Goal: Task Accomplishment & Management: Manage account settings

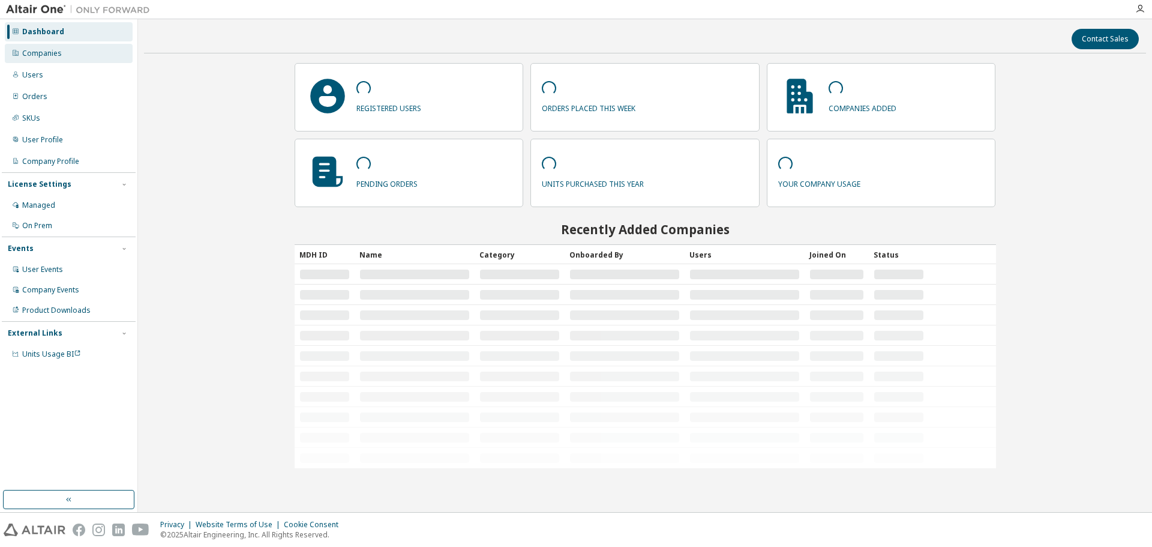
click at [69, 62] on div "Companies" at bounding box center [69, 53] width 128 height 19
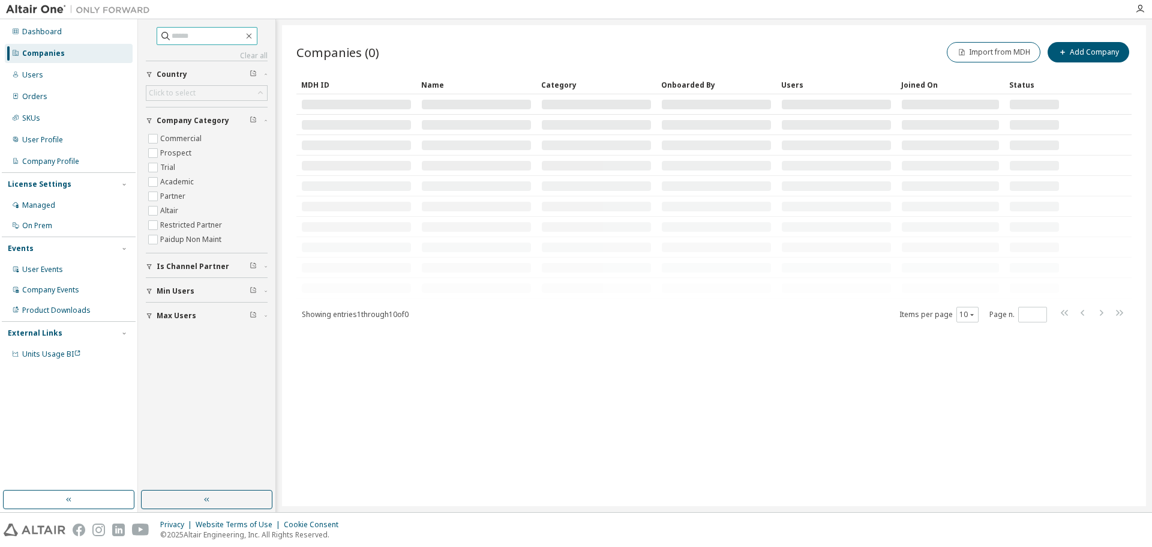
click at [197, 37] on input "text" at bounding box center [208, 36] width 72 height 12
paste input "**********"
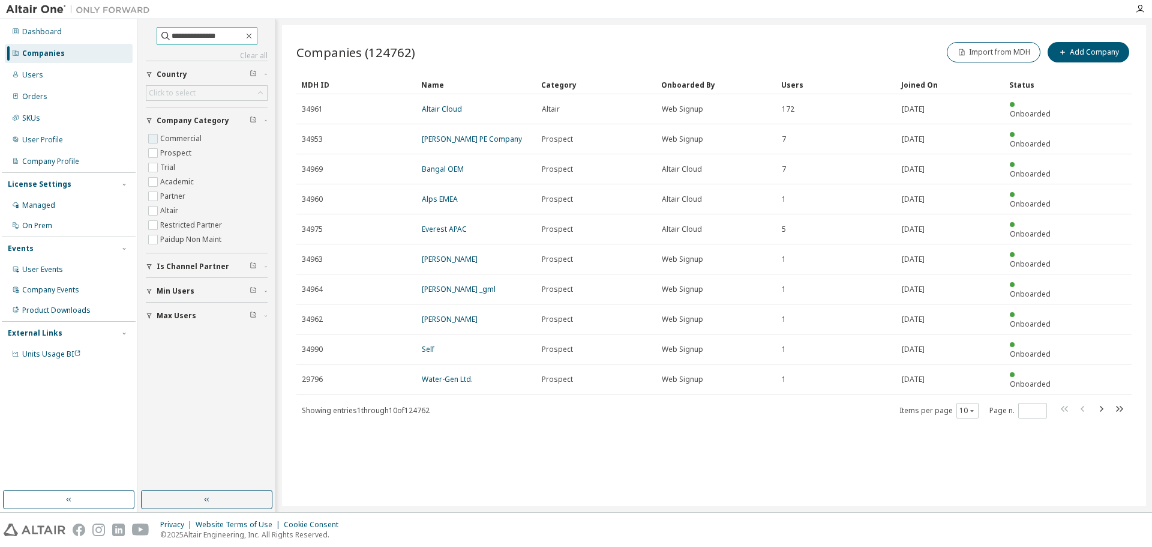
type input "**********"
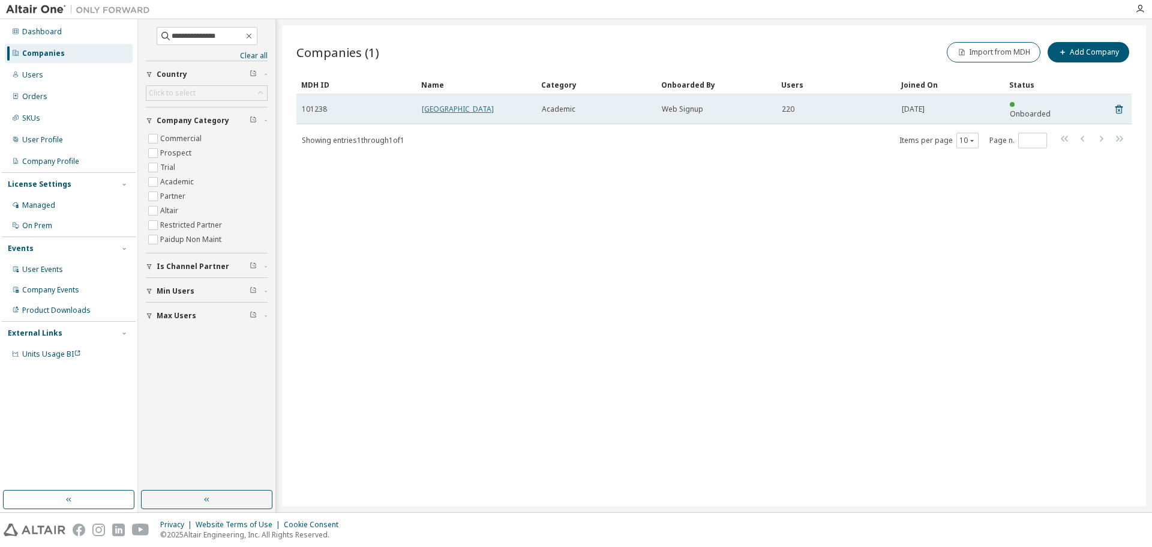
click at [464, 104] on link "University of Cordoba" at bounding box center [458, 109] width 72 height 10
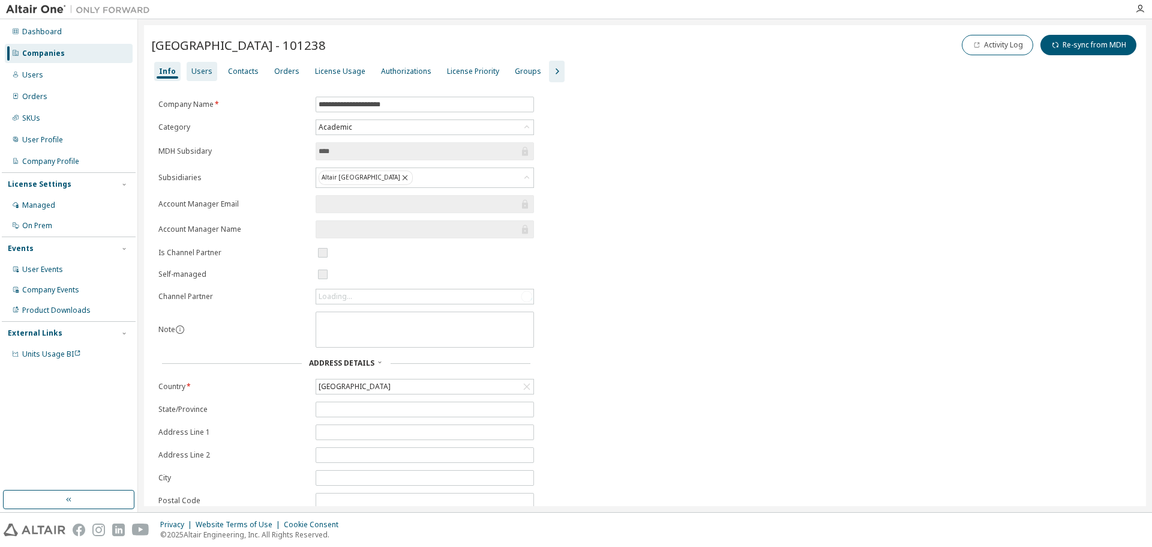
click at [203, 67] on div "Users" at bounding box center [201, 72] width 21 height 10
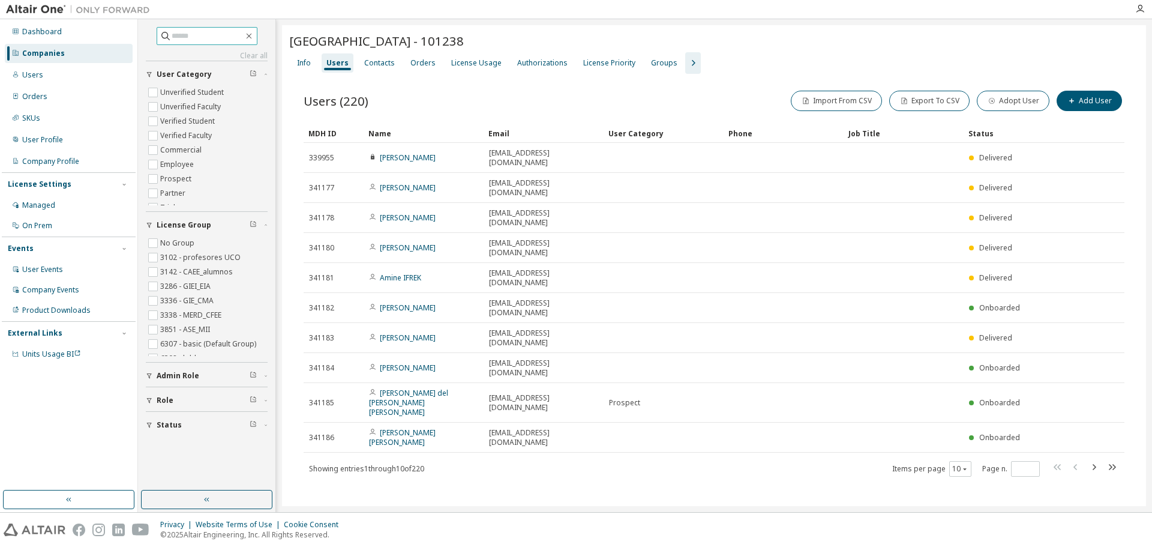
click at [211, 37] on input "text" at bounding box center [208, 36] width 72 height 12
paste input "**********"
type input "**********"
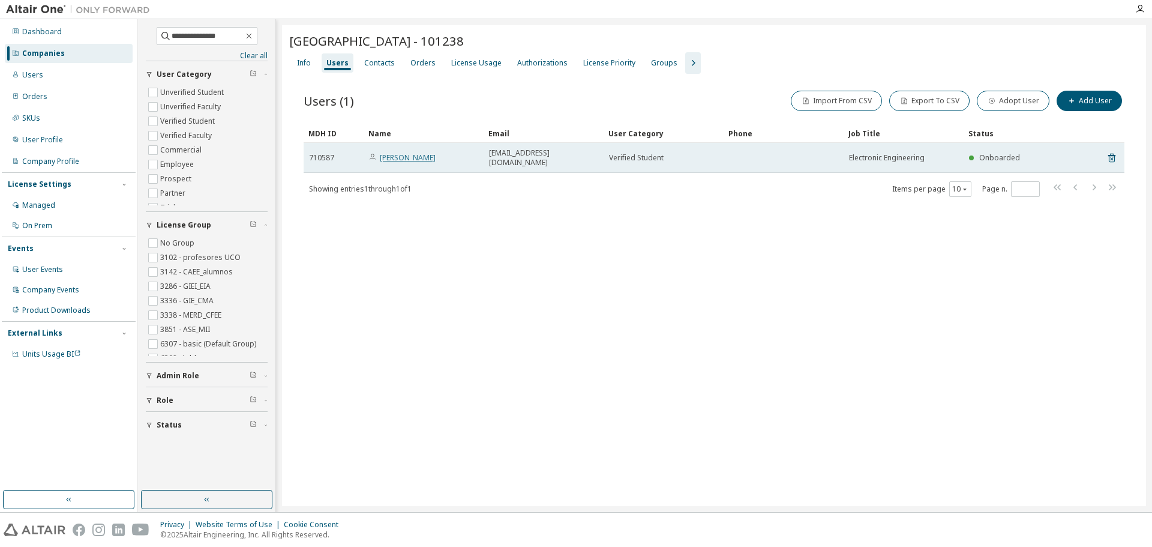
click at [433, 154] on link "Sergio Morales Trujillo" at bounding box center [408, 157] width 56 height 10
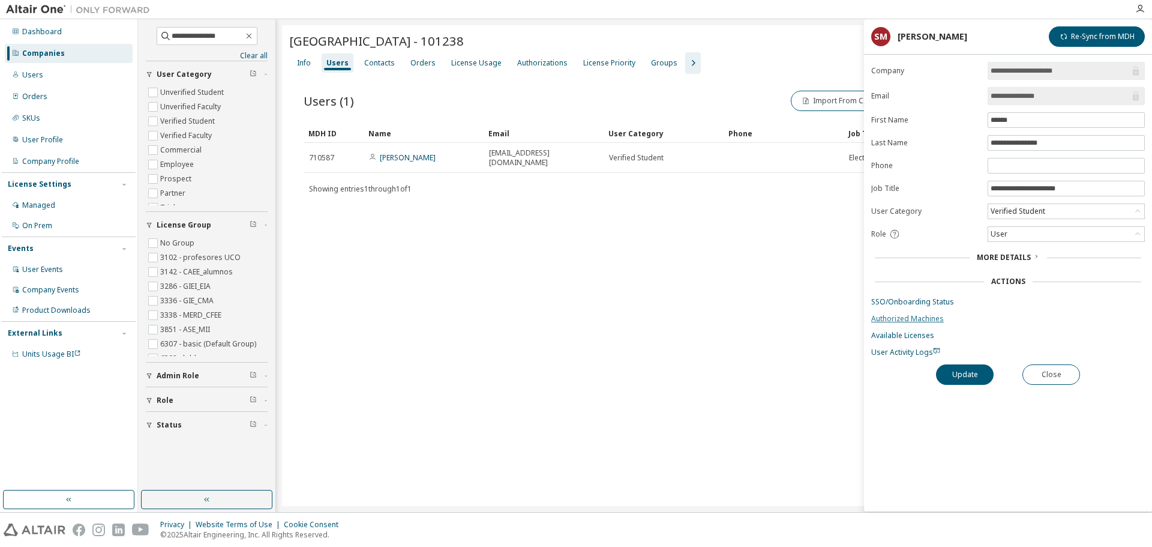
click at [903, 315] on link "Authorized Machines" at bounding box center [1008, 319] width 274 height 10
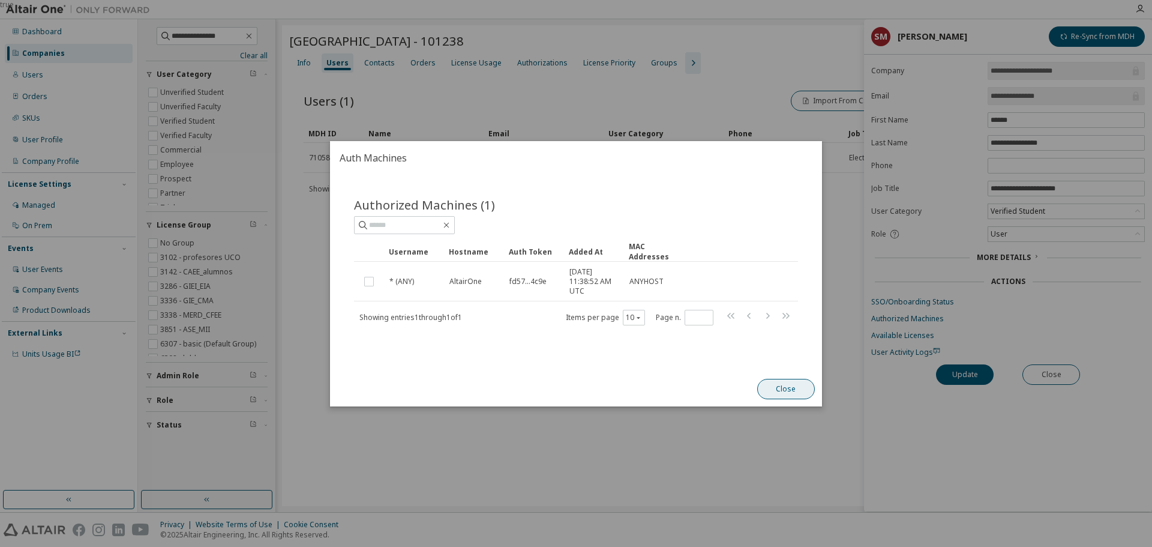
click at [795, 383] on button "Close" at bounding box center [786, 389] width 58 height 20
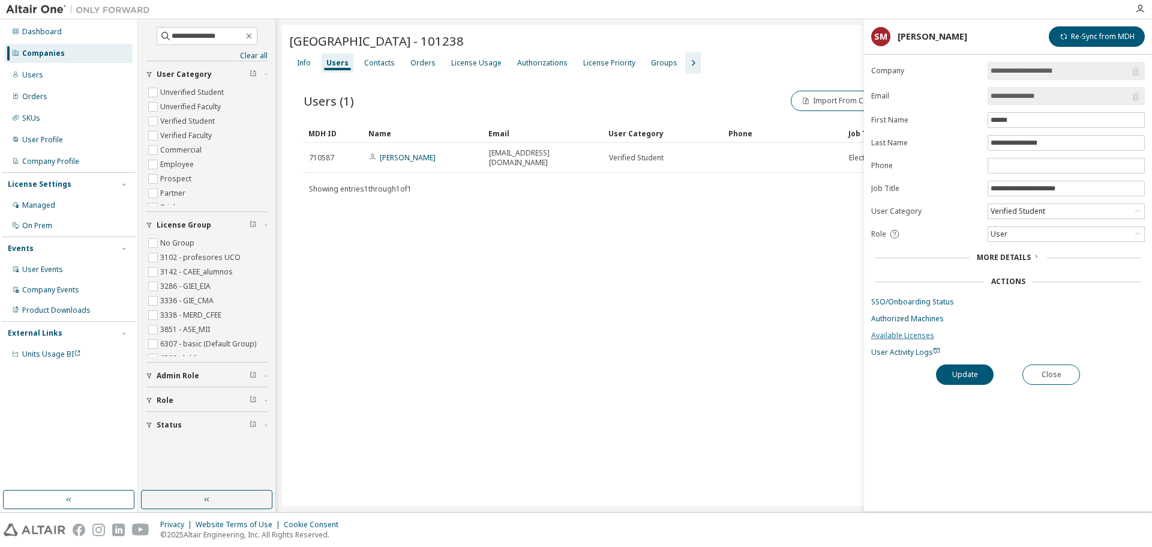
click at [888, 335] on link "Available Licenses" at bounding box center [1008, 336] width 274 height 10
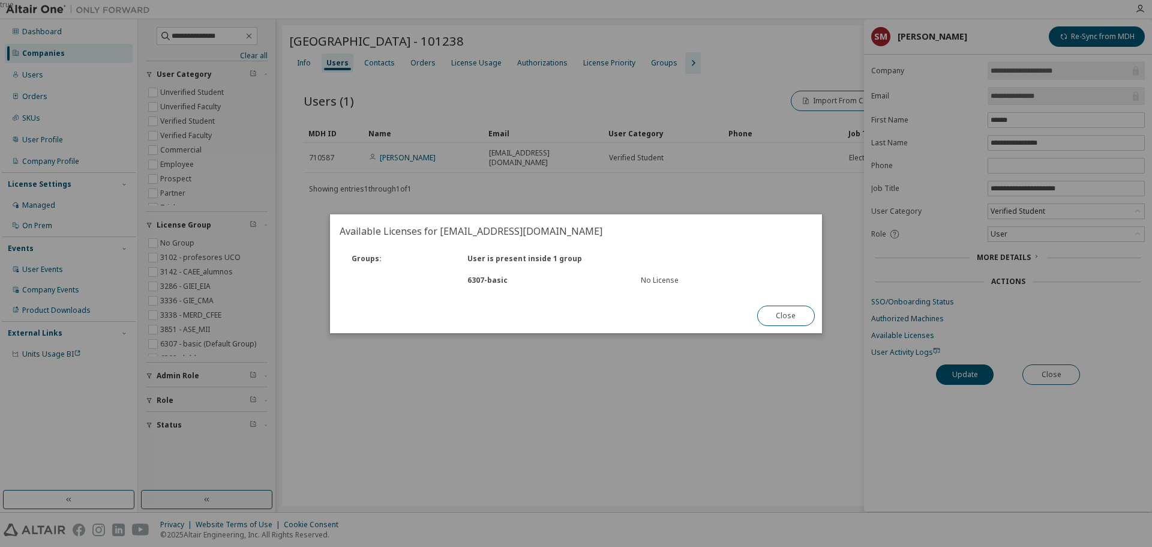
click at [653, 286] on div "6307 - basic No License" at bounding box center [575, 280] width 475 height 22
click at [775, 318] on button "Close" at bounding box center [786, 315] width 58 height 20
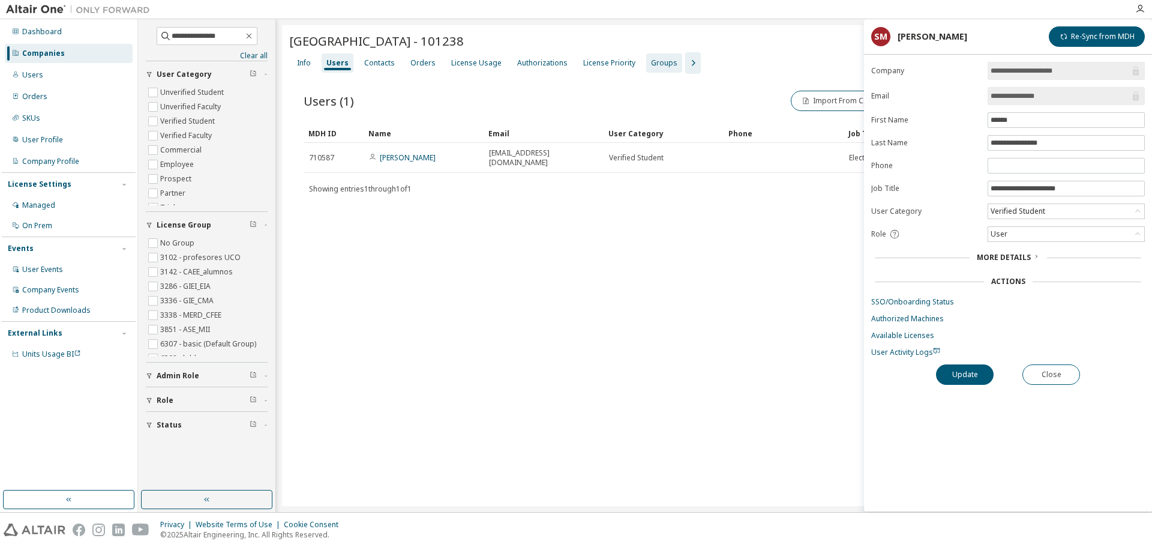
click at [655, 65] on div "Groups" at bounding box center [664, 63] width 26 height 10
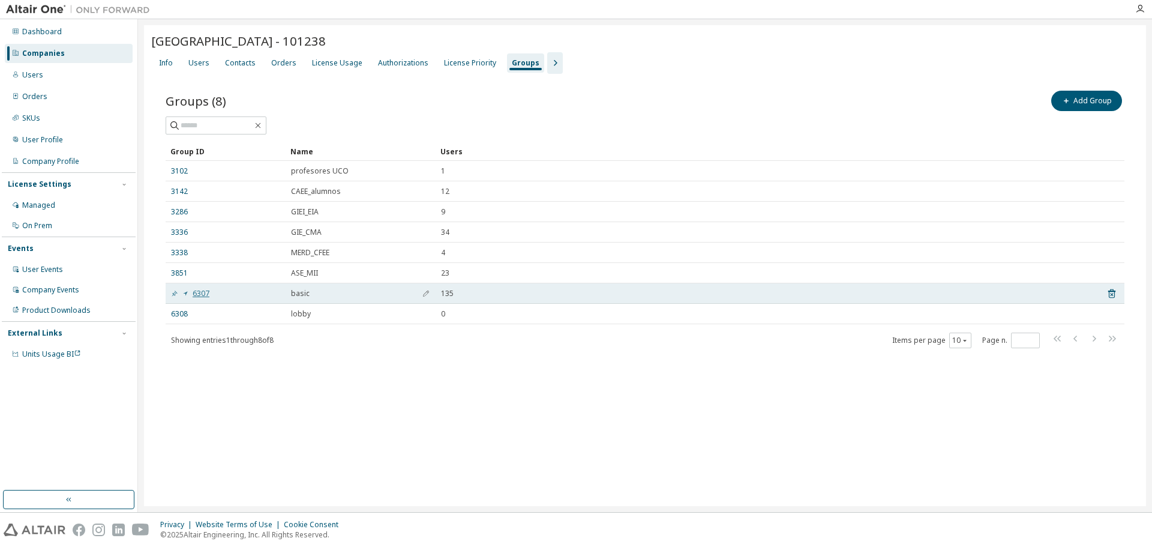
click at [207, 292] on link "6307" at bounding box center [190, 294] width 38 height 10
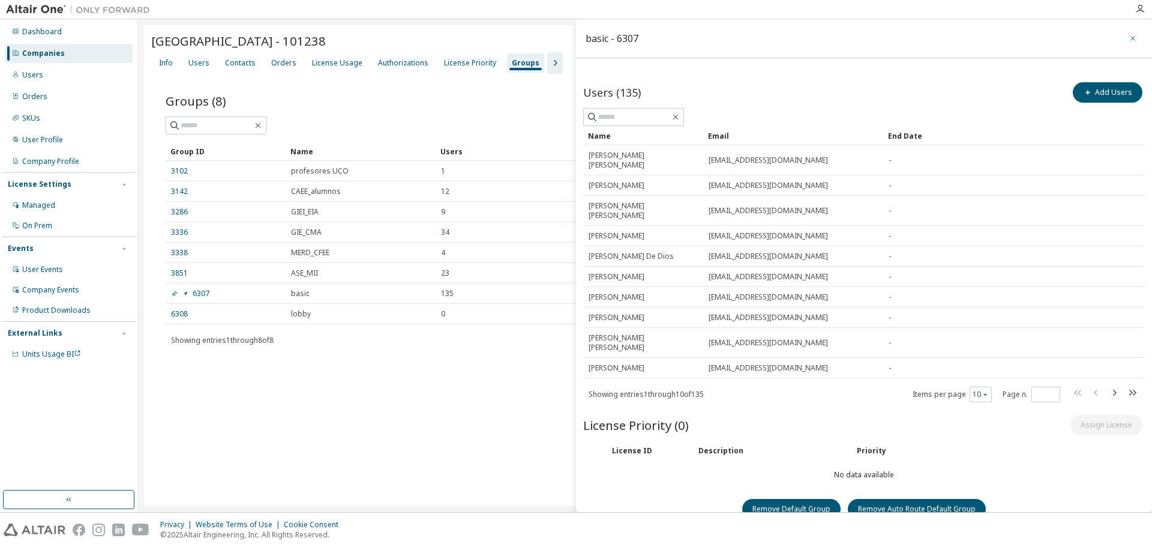
click at [1134, 35] on icon "button" at bounding box center [1133, 39] width 8 height 10
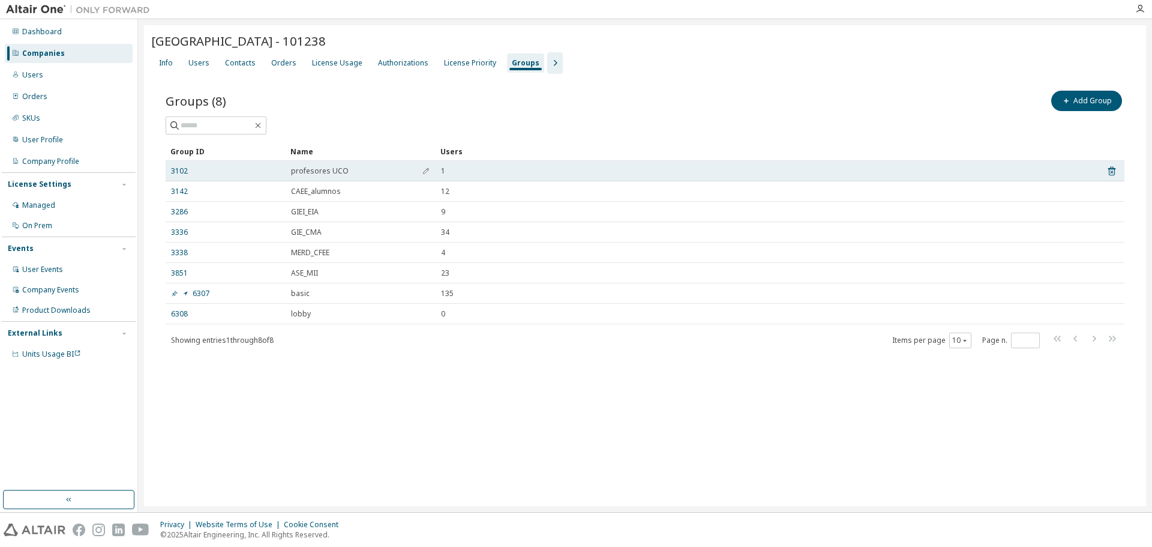
click at [322, 170] on span "profesores UCO" at bounding box center [320, 171] width 58 height 10
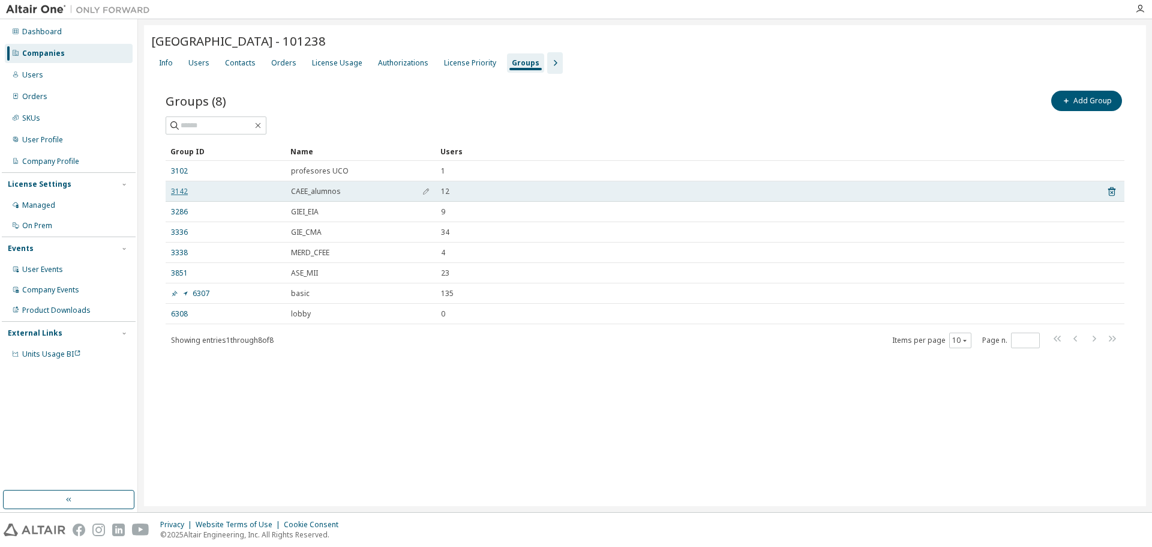
click at [183, 190] on link "3142" at bounding box center [179, 192] width 17 height 10
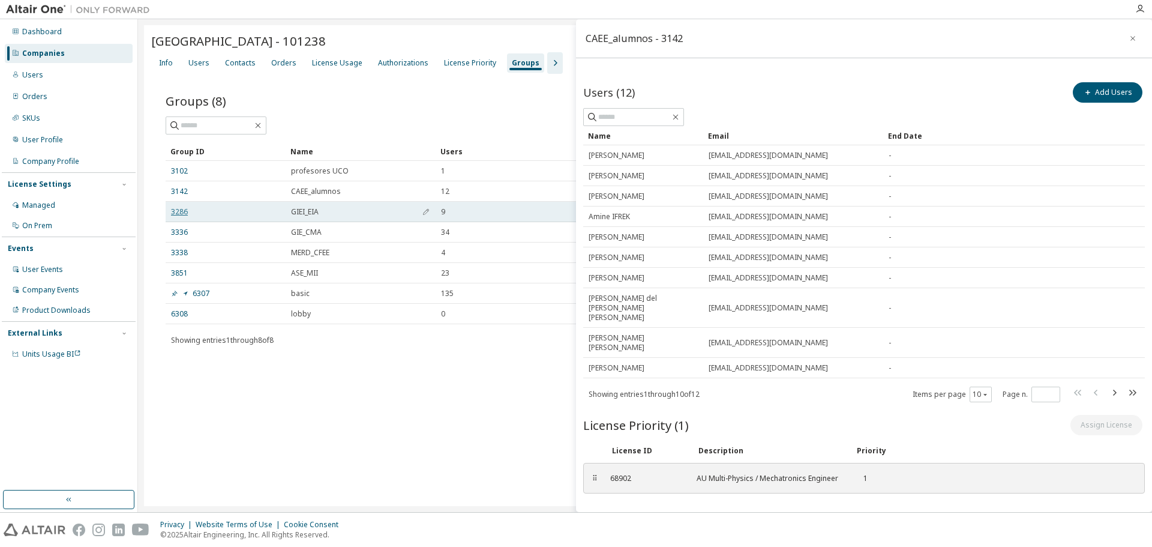
click at [184, 214] on link "3286" at bounding box center [179, 212] width 17 height 10
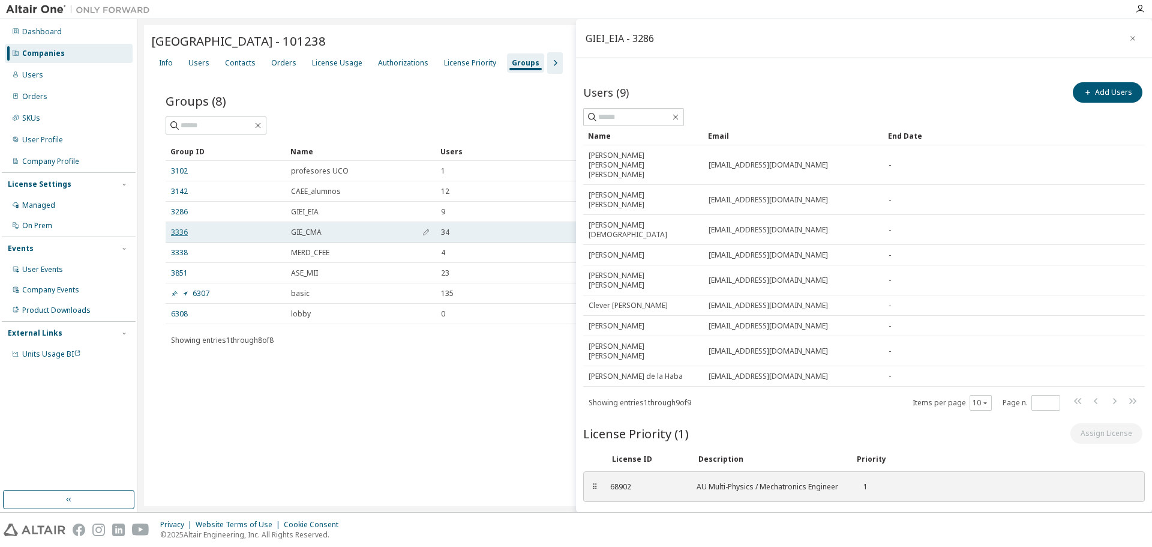
click at [181, 228] on link "3336" at bounding box center [179, 232] width 17 height 10
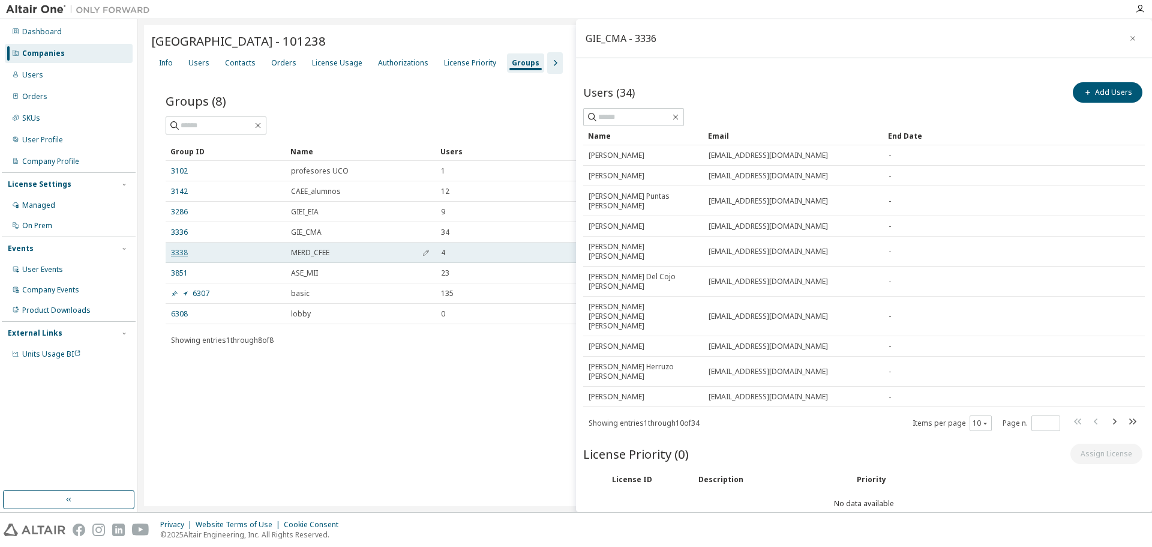
click at [180, 252] on link "3338" at bounding box center [179, 253] width 17 height 10
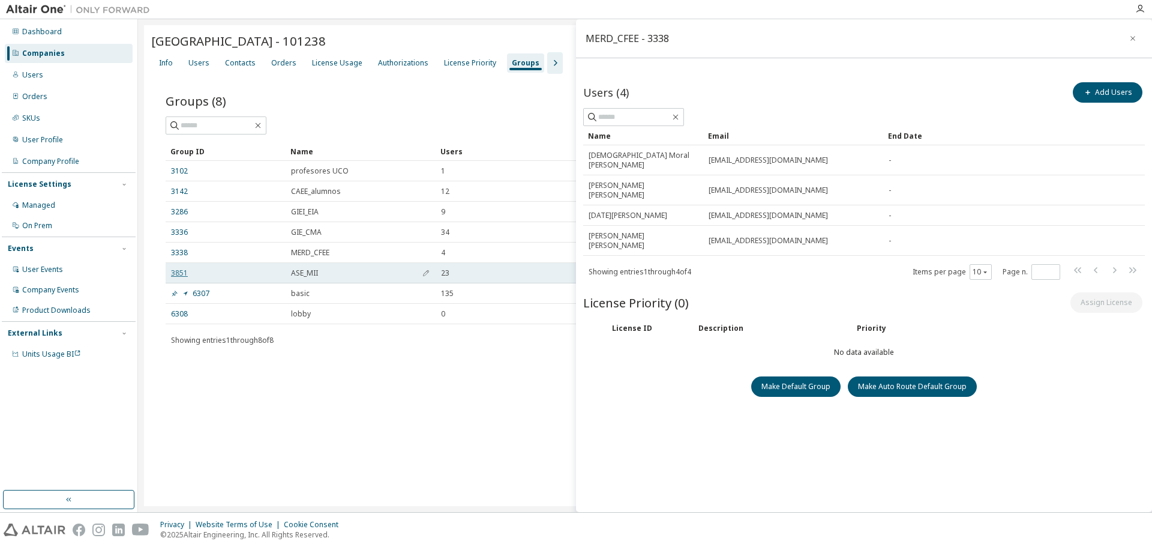
click at [179, 275] on link "3851" at bounding box center [179, 273] width 17 height 10
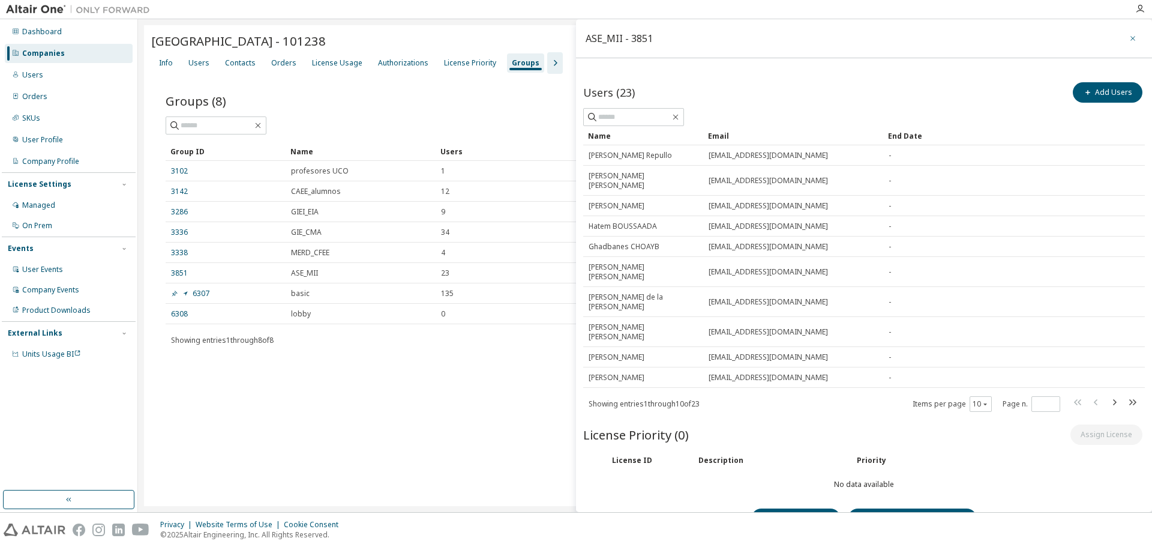
click at [1134, 34] on icon "button" at bounding box center [1133, 39] width 8 height 10
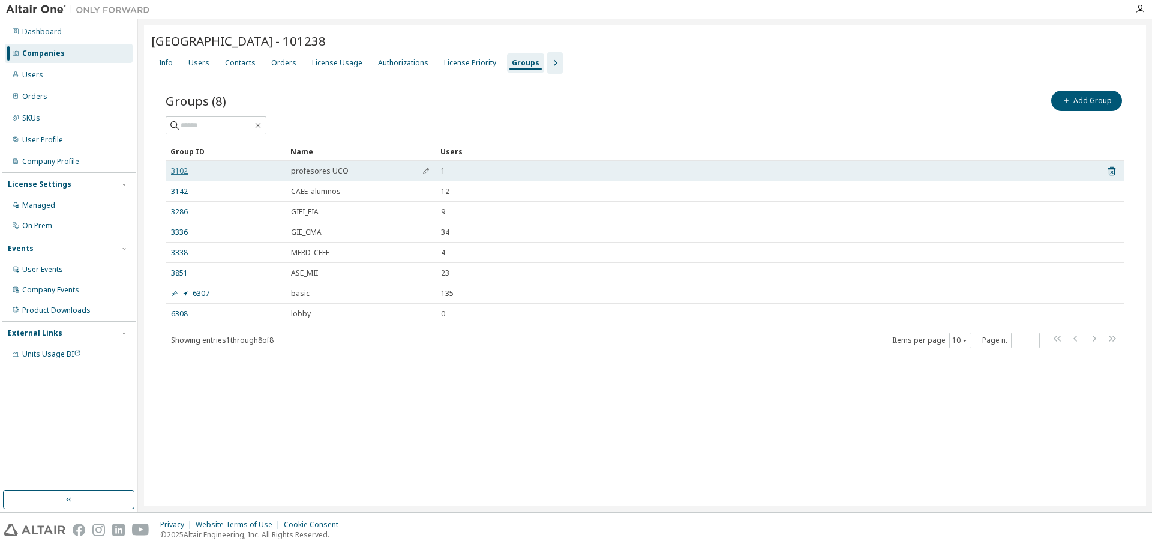
click at [182, 173] on link "3102" at bounding box center [179, 171] width 17 height 10
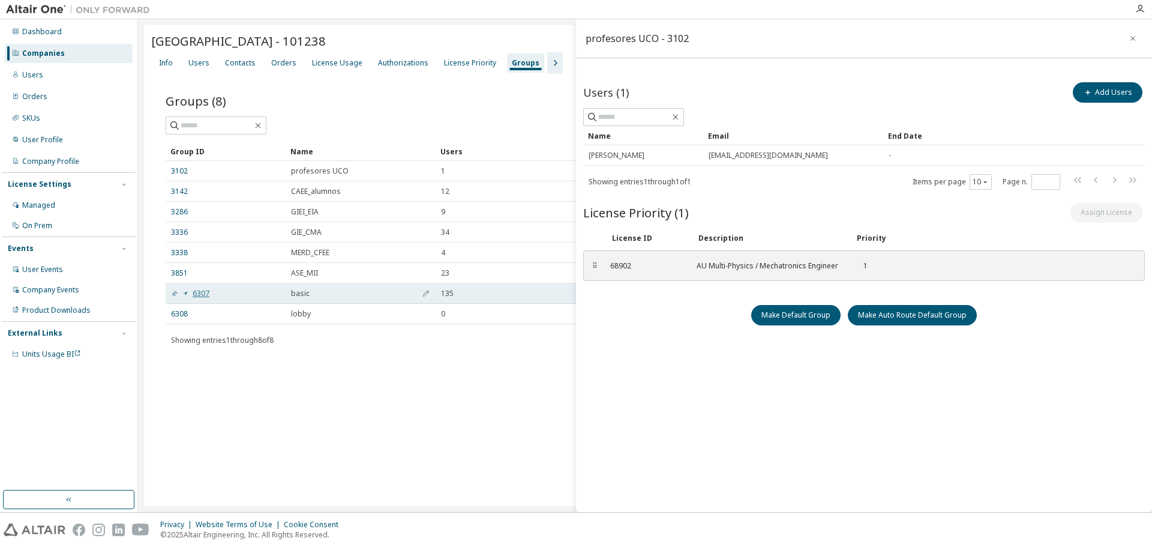
click at [197, 293] on link "6307" at bounding box center [190, 294] width 38 height 10
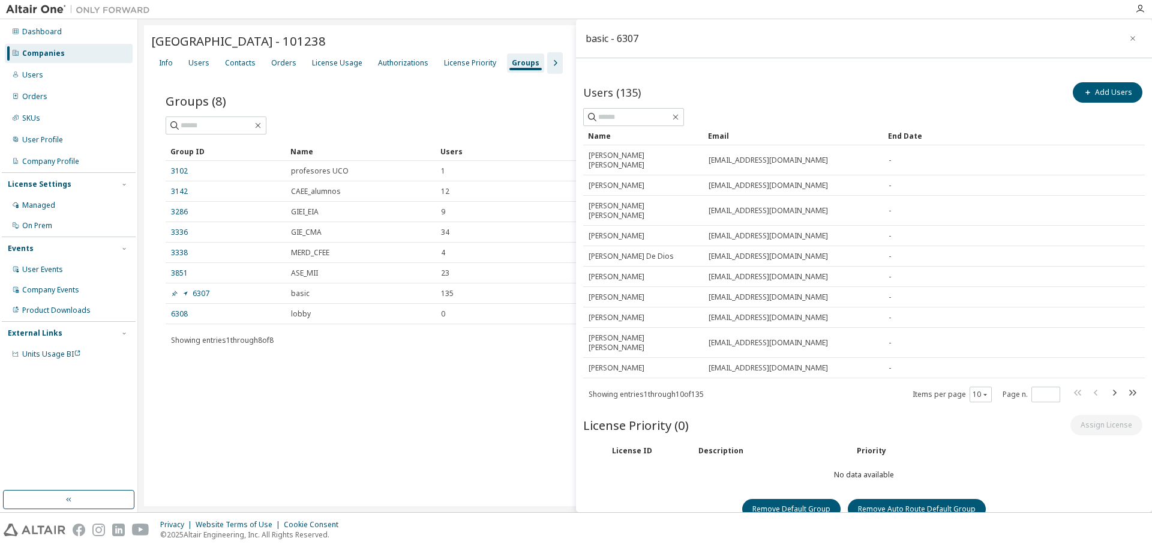
click at [480, 385] on div "University of Cordoba - 101238 Clear Load Save Save As Field Operator Value Sel…" at bounding box center [645, 265] width 1002 height 481
click at [1135, 41] on icon "button" at bounding box center [1133, 39] width 8 height 10
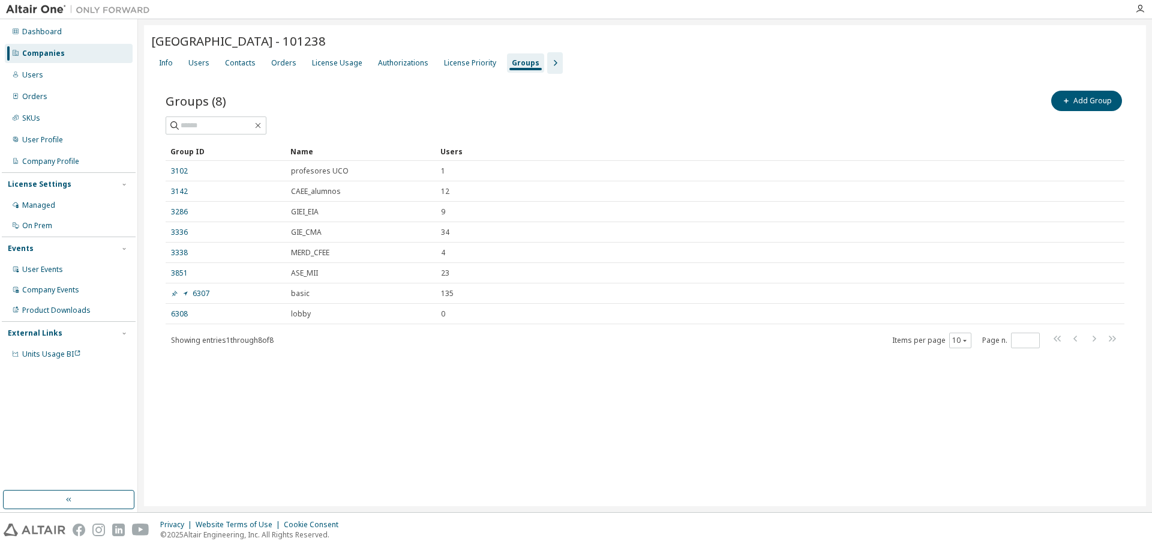
click at [350, 418] on div "University of Cordoba - 101238 Clear Load Save Save As Field Operator Value Sel…" at bounding box center [645, 265] width 1002 height 481
click at [89, 52] on div "Companies" at bounding box center [69, 53] width 128 height 19
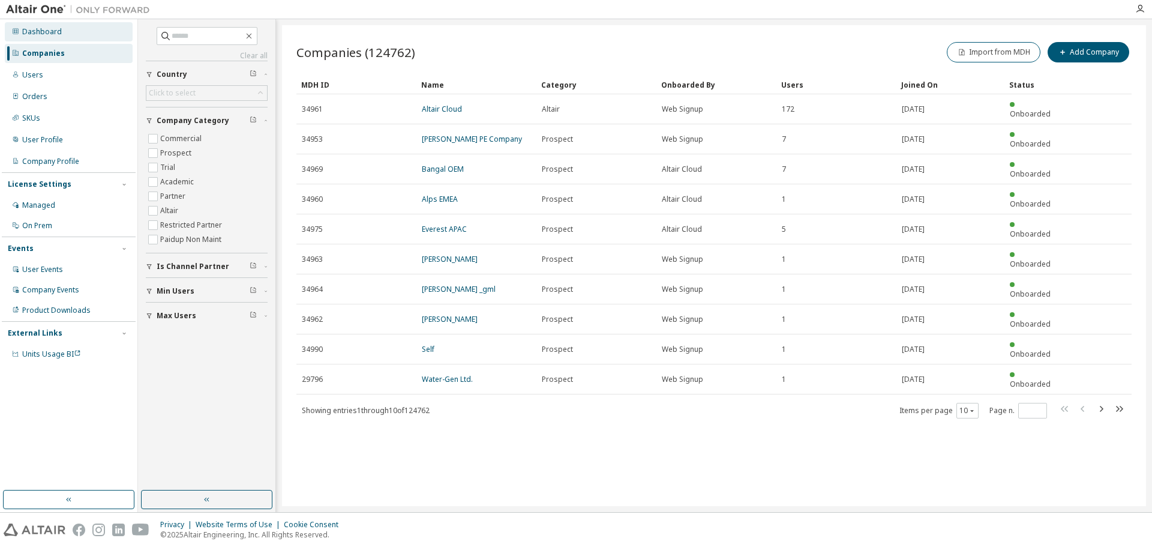
click at [46, 30] on div "Dashboard" at bounding box center [42, 32] width 40 height 10
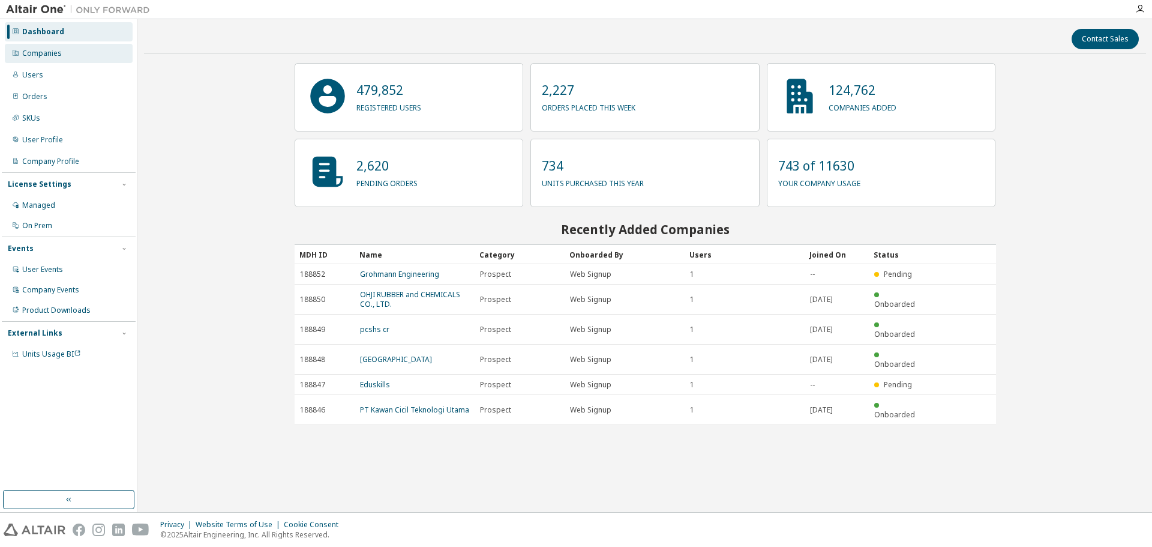
click at [52, 54] on div "Companies" at bounding box center [42, 54] width 40 height 10
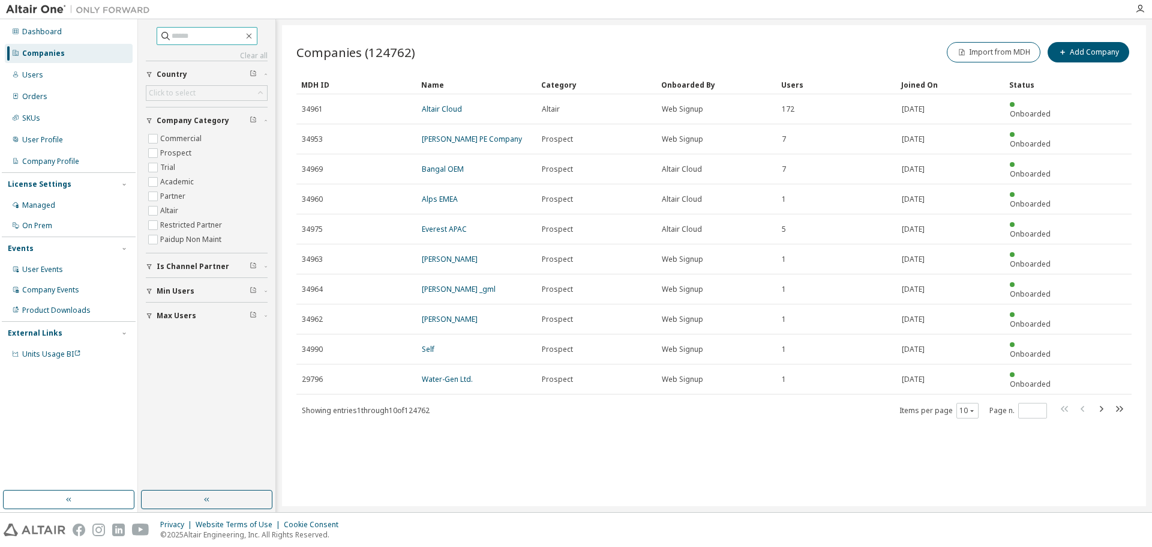
click at [173, 29] on span at bounding box center [207, 36] width 101 height 18
click at [181, 34] on input "text" at bounding box center [208, 36] width 72 height 12
paste input "**********"
type input "**********"
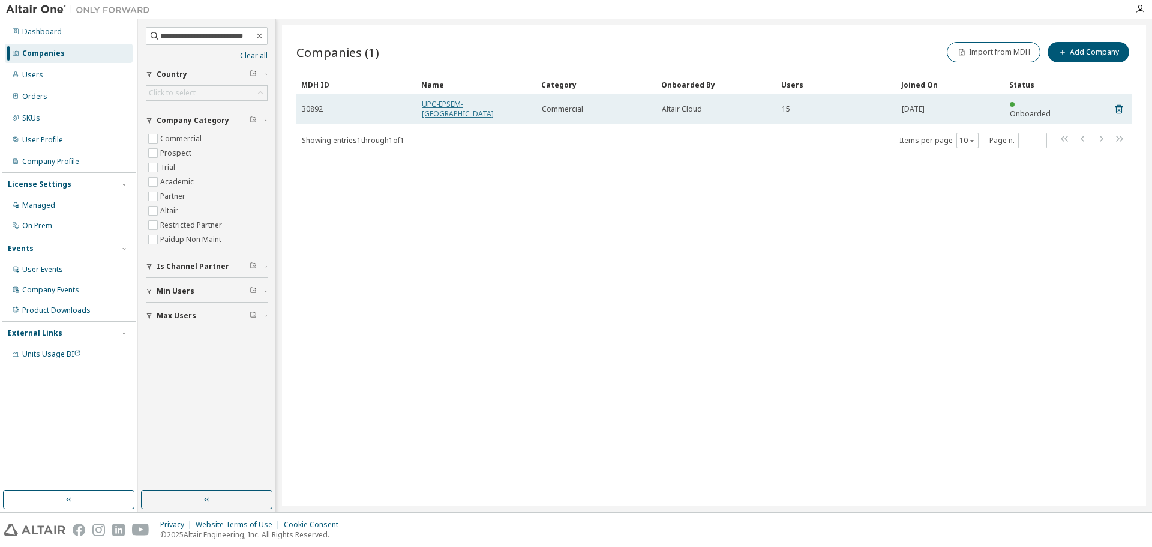
click at [436, 101] on link "UPC-EPSEM-MANRESA" at bounding box center [458, 109] width 72 height 20
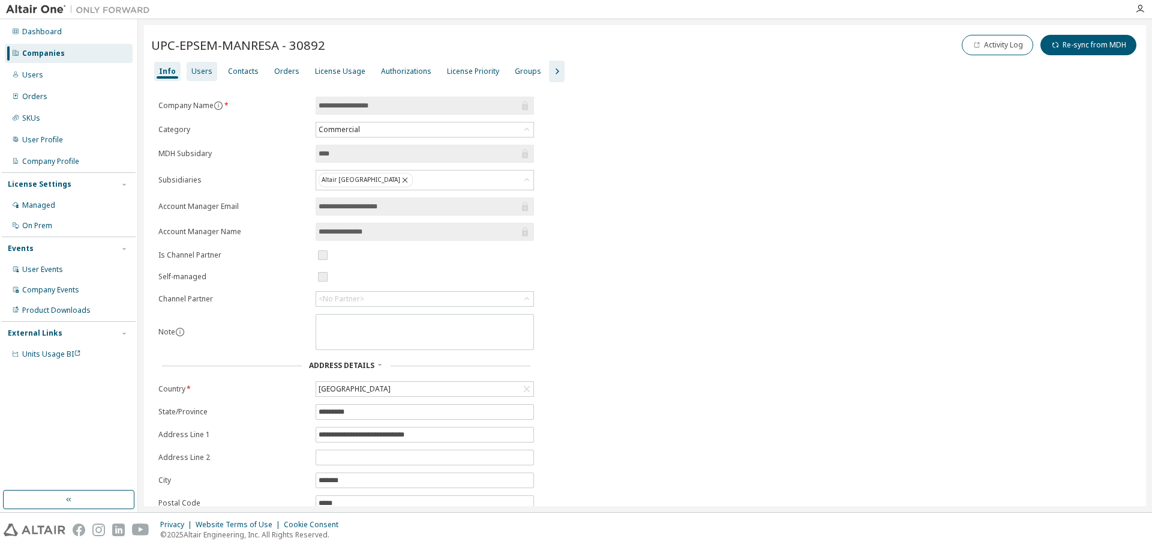
click at [199, 73] on div "Users" at bounding box center [201, 72] width 21 height 10
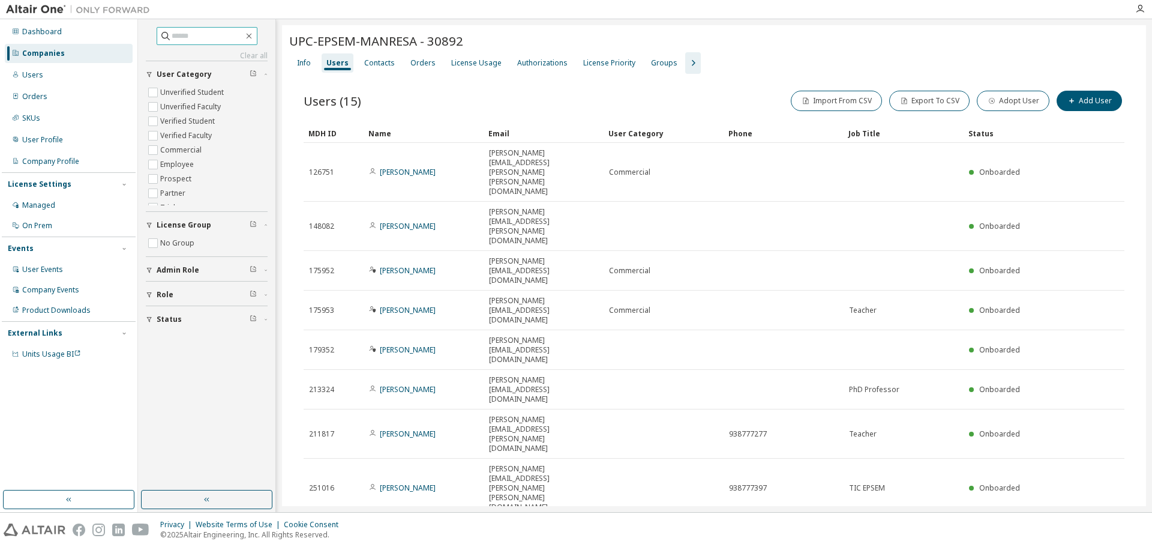
click at [181, 35] on input "text" at bounding box center [208, 36] width 72 height 12
paste input "**********"
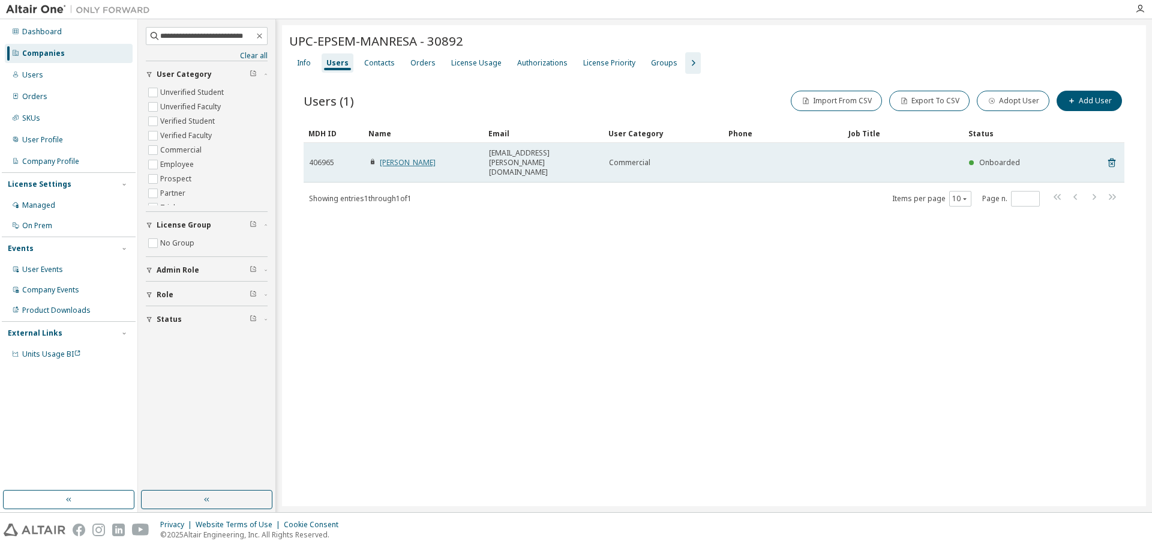
click at [401, 157] on link "Alba Pascual" at bounding box center [408, 162] width 56 height 10
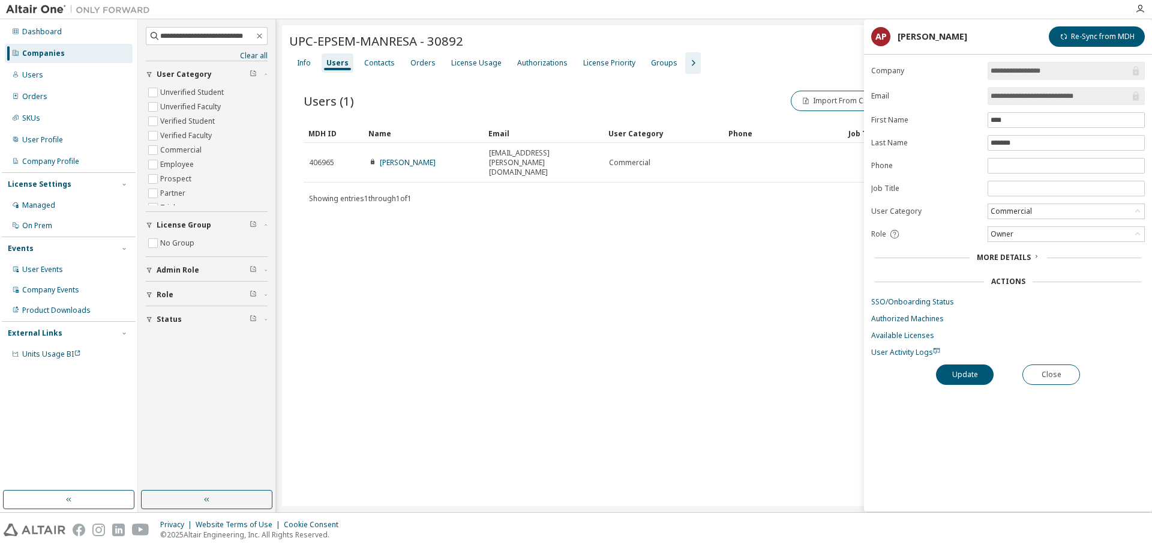
click at [900, 307] on form "**********" at bounding box center [1008, 209] width 274 height 295
click at [898, 302] on link "SSO/Onboarding Status" at bounding box center [1008, 302] width 274 height 10
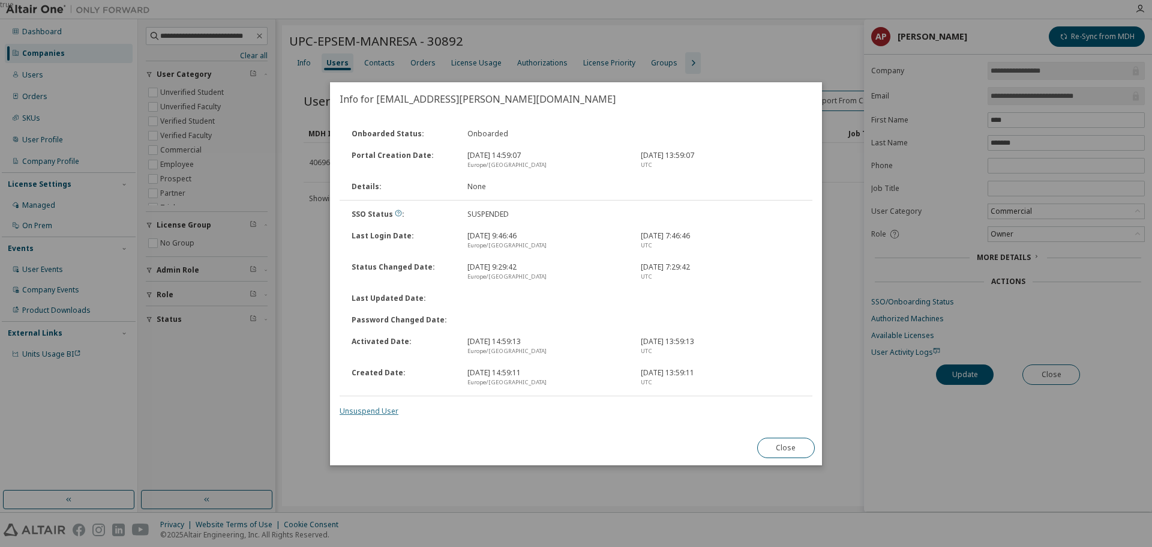
click at [365, 415] on link "Unsuspend User" at bounding box center [369, 411] width 59 height 10
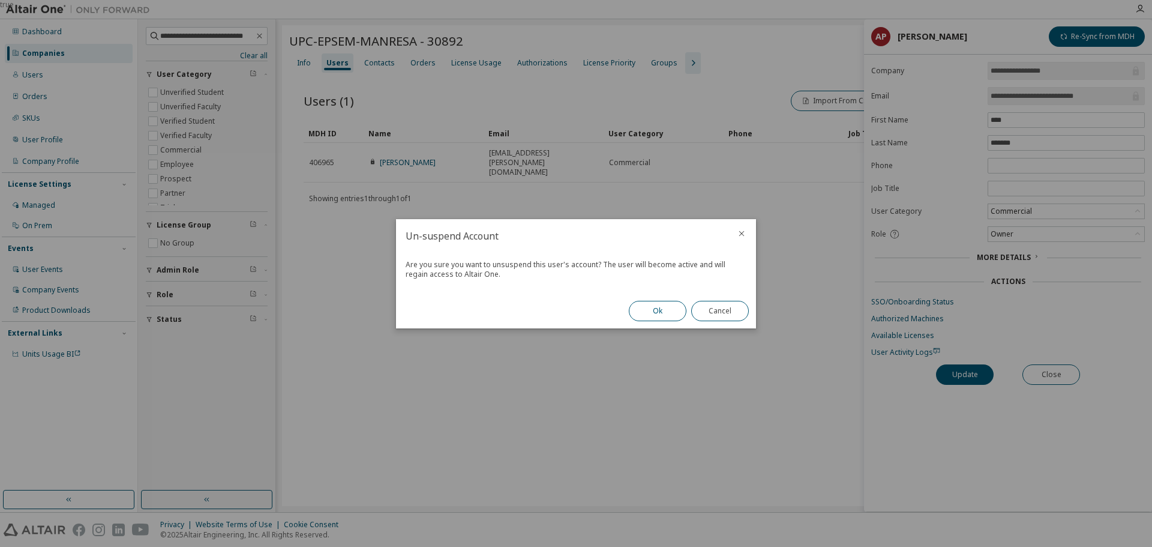
click at [661, 314] on button "Ok" at bounding box center [658, 311] width 58 height 20
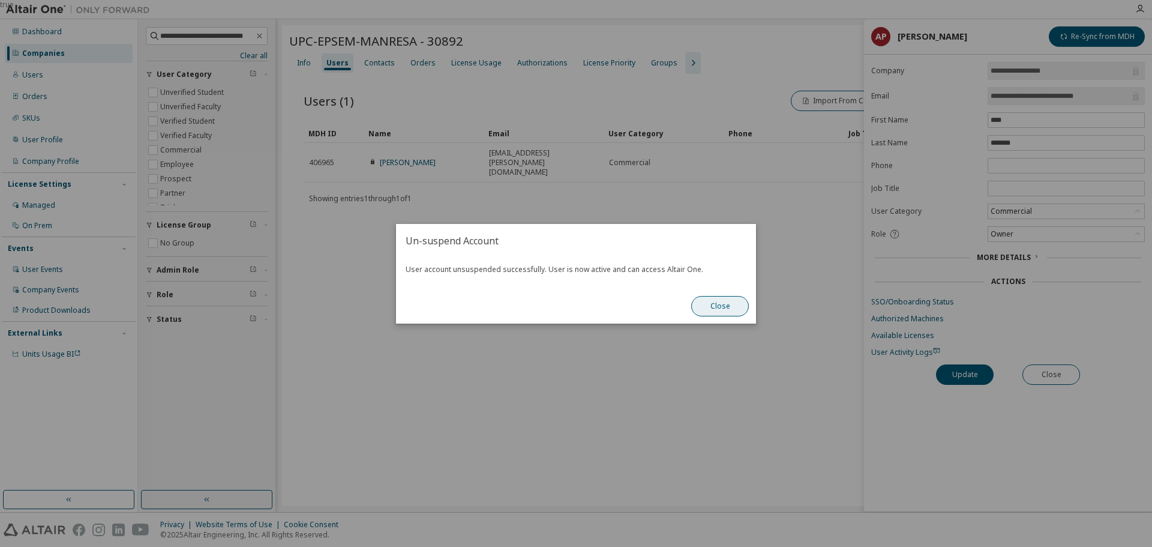
click at [721, 309] on button "Close" at bounding box center [720, 306] width 58 height 20
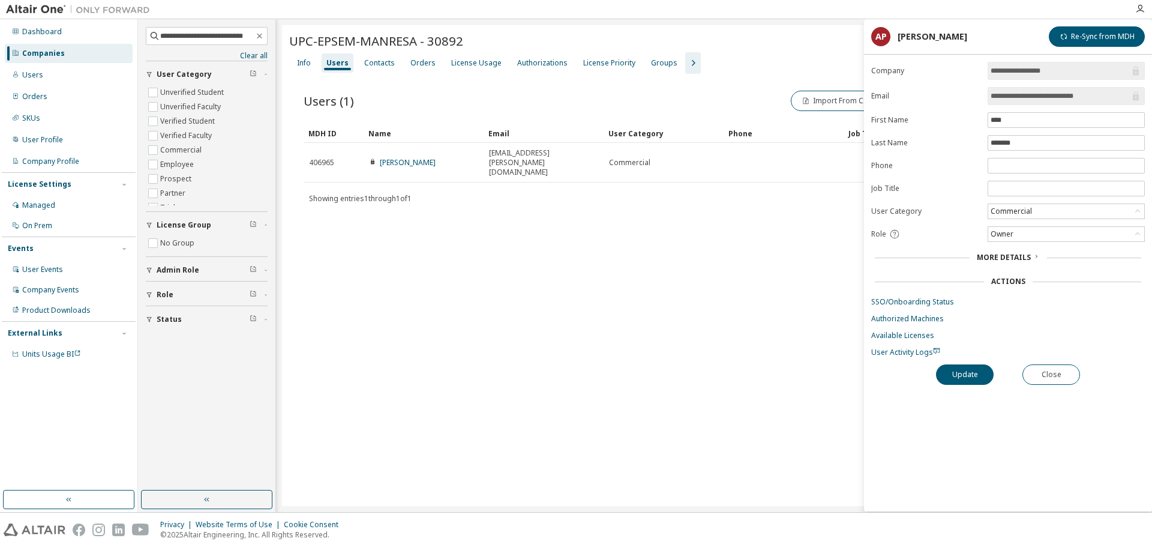
click at [891, 295] on form "**********" at bounding box center [1008, 209] width 274 height 295
click at [895, 300] on link "SSO/Onboarding Status" at bounding box center [1008, 302] width 274 height 10
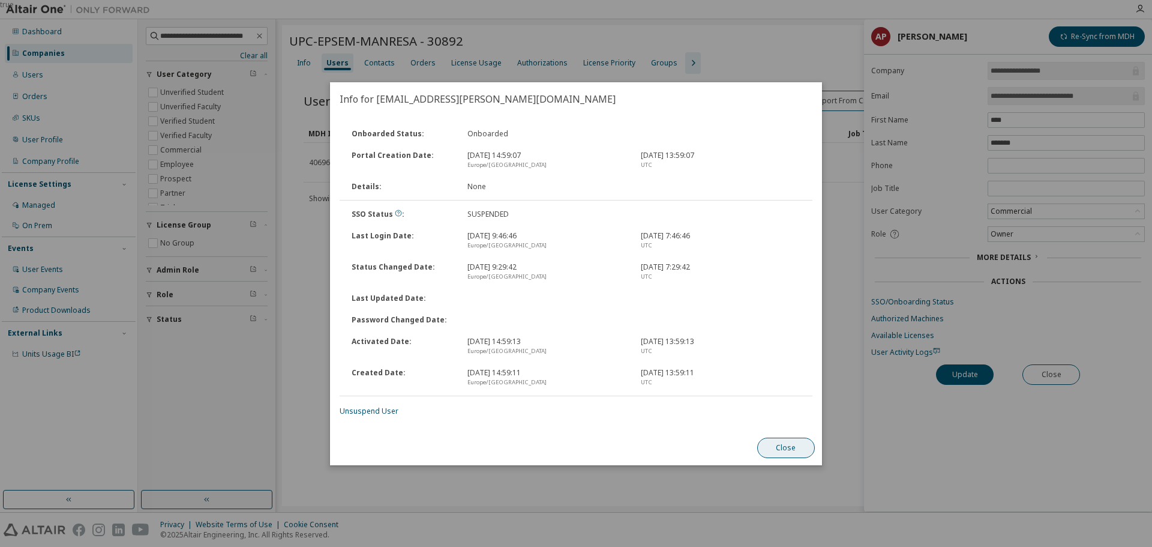
click at [785, 442] on button "Close" at bounding box center [786, 447] width 58 height 20
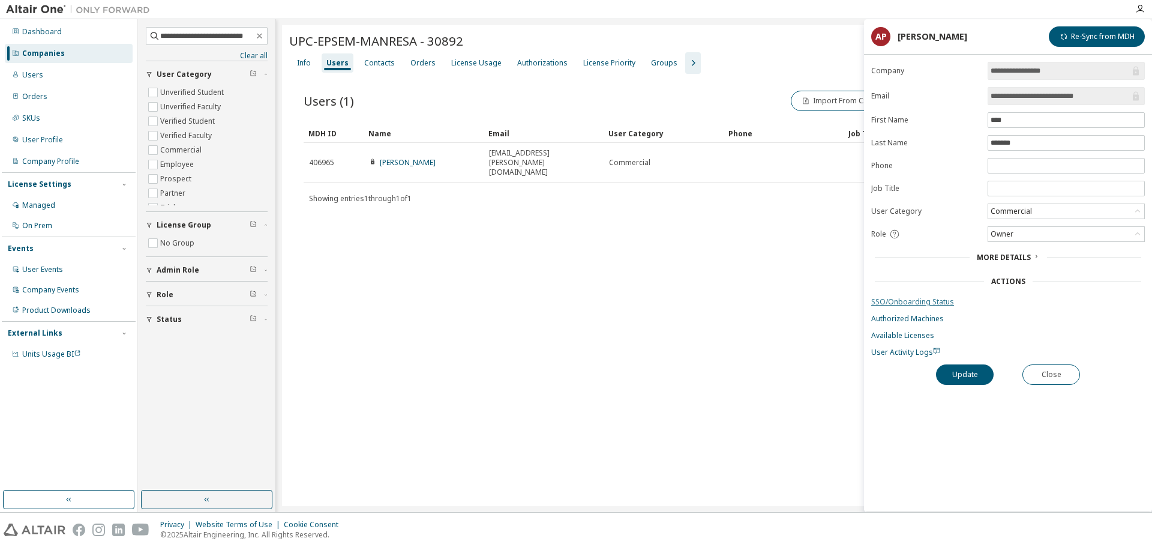
click at [902, 306] on link "SSO/Onboarding Status" at bounding box center [1008, 302] width 274 height 10
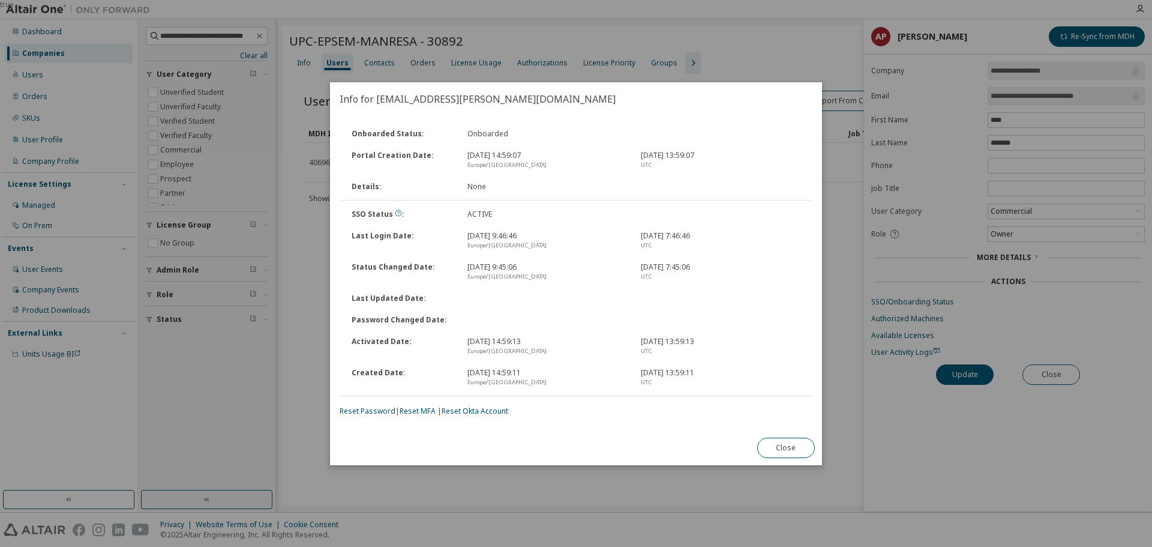
click at [301, 376] on div "true" at bounding box center [576, 273] width 1152 height 547
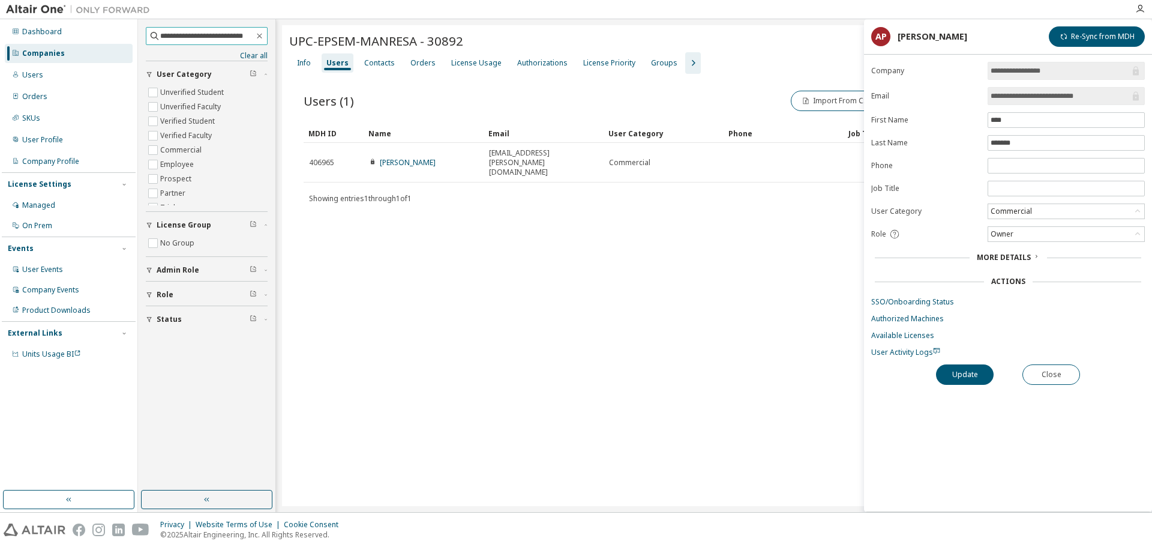
scroll to position [0, 8]
drag, startPoint x: 179, startPoint y: 35, endPoint x: 320, endPoint y: 35, distance: 141.6
click at [320, 35] on div "**********" at bounding box center [645, 265] width 1014 height 493
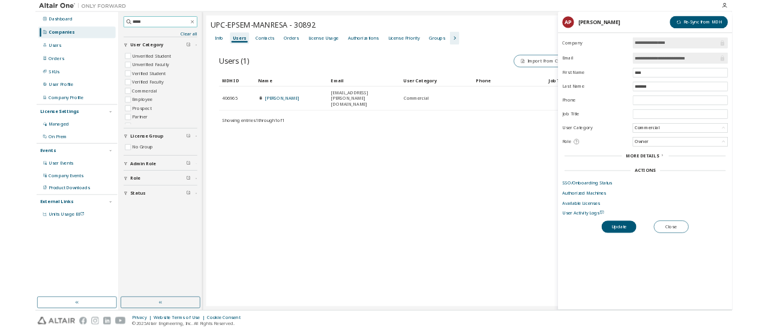
scroll to position [0, 0]
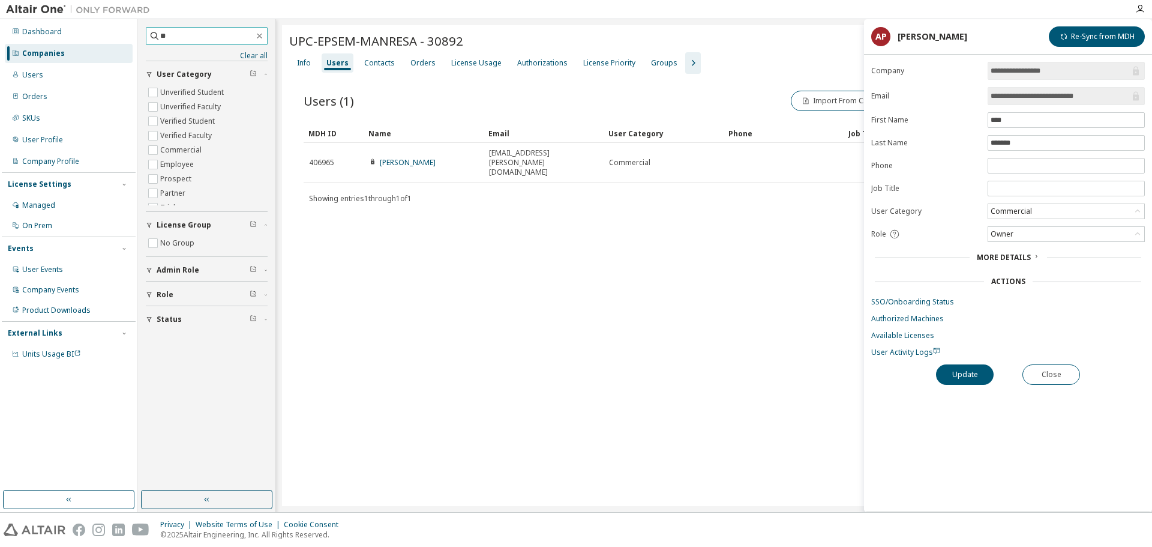
type input "*"
type input "***"
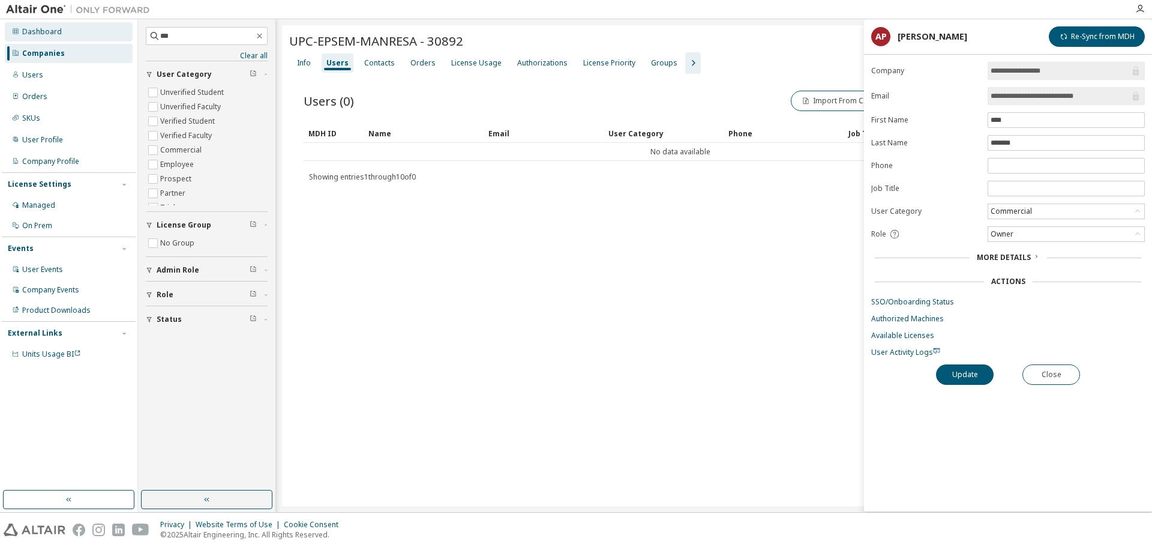
click at [52, 33] on div "Dashboard" at bounding box center [42, 32] width 40 height 10
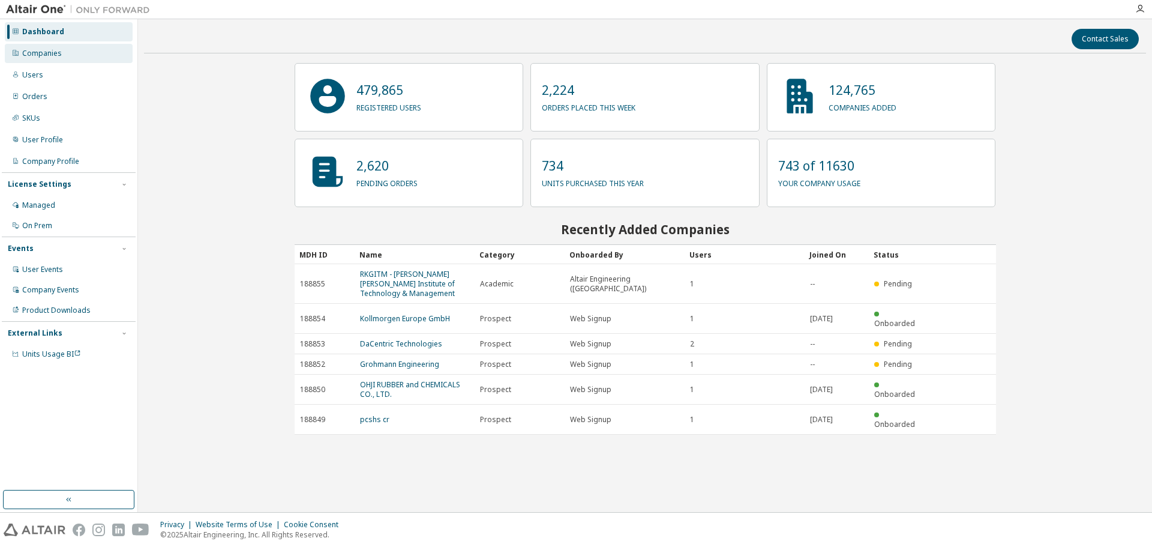
click at [52, 52] on div "Companies" at bounding box center [42, 54] width 40 height 10
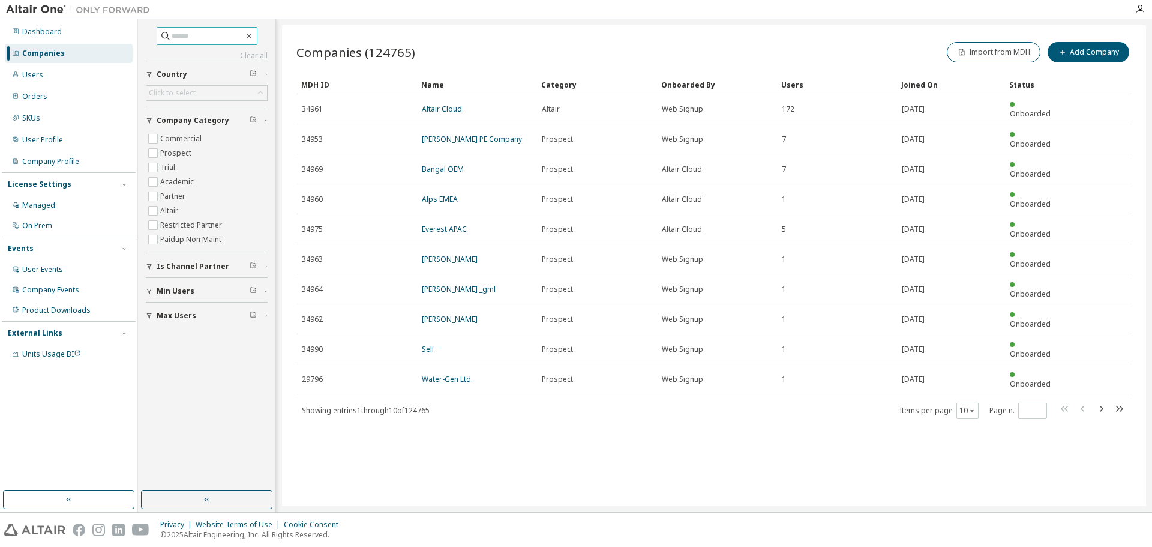
click at [192, 33] on input "text" at bounding box center [208, 36] width 72 height 12
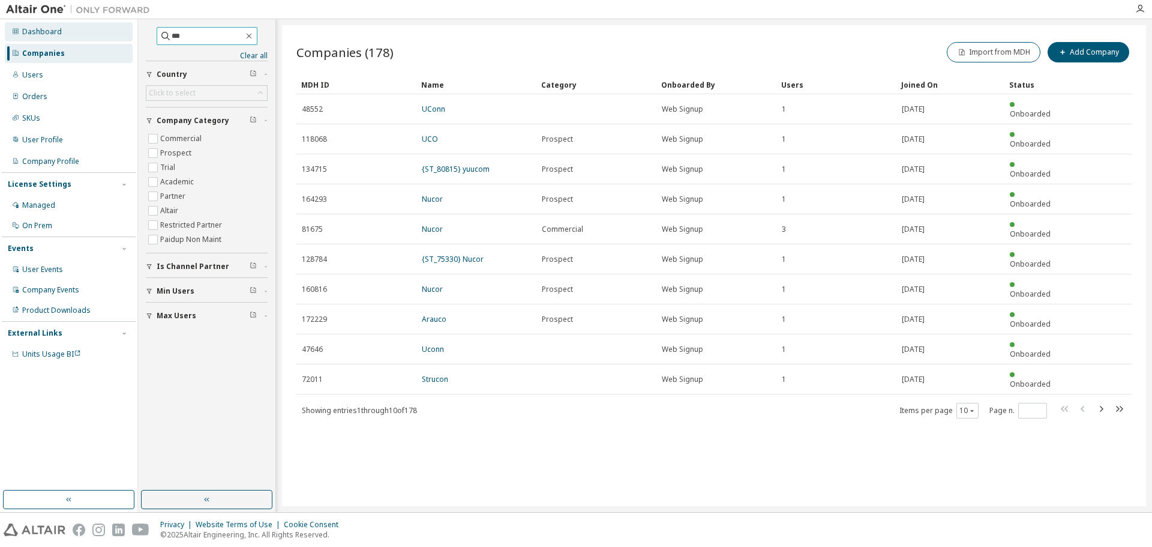
drag, startPoint x: 197, startPoint y: 31, endPoint x: 61, endPoint y: 34, distance: 136.9
click at [62, 34] on div "Dashboard Companies Users Orders SKUs User Profile Company Profile License Sett…" at bounding box center [576, 265] width 1152 height 493
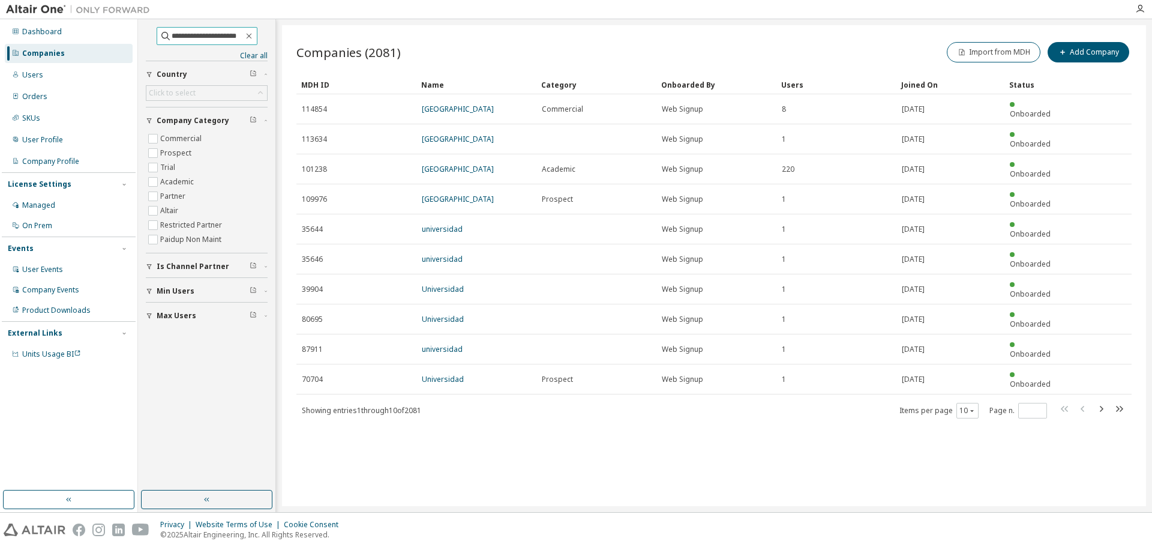
click at [191, 35] on input "**********" at bounding box center [208, 36] width 72 height 12
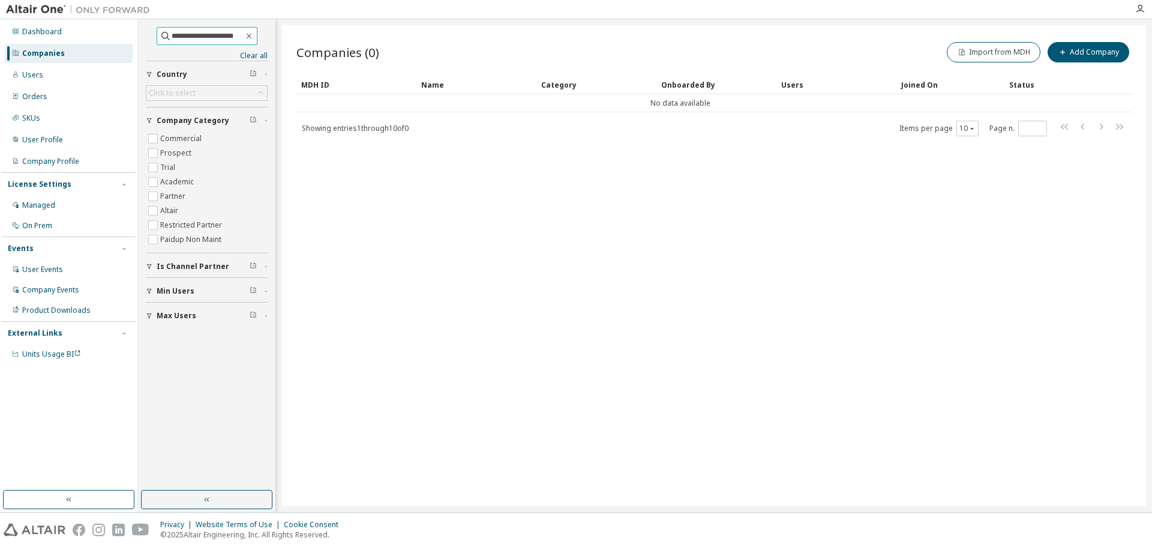
click at [227, 33] on input "**********" at bounding box center [208, 36] width 72 height 12
type input "**********"
click at [67, 28] on div "Dashboard" at bounding box center [69, 31] width 128 height 19
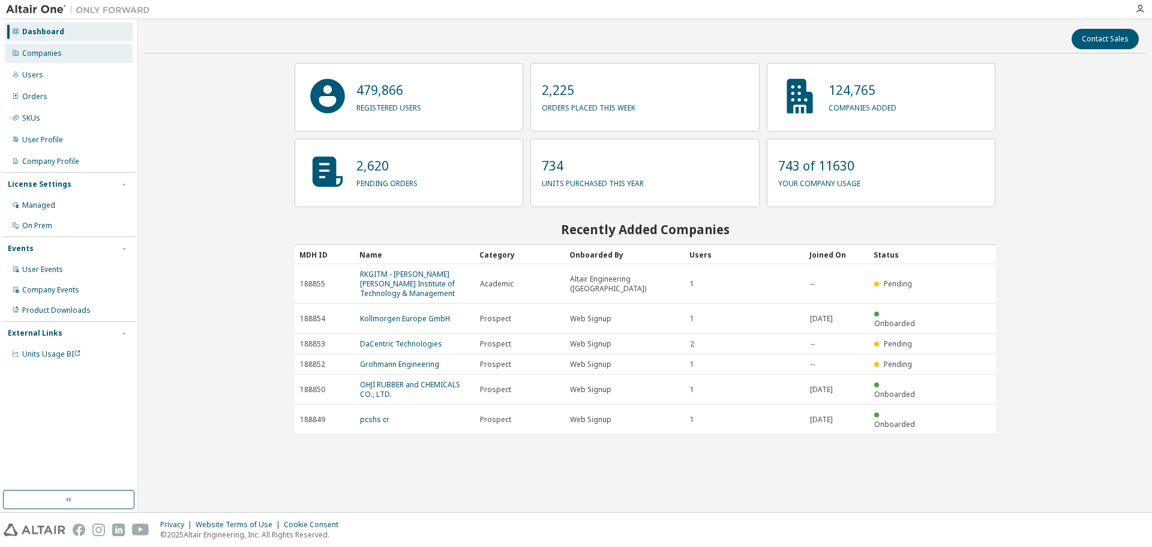
click at [65, 52] on div "Companies" at bounding box center [69, 53] width 128 height 19
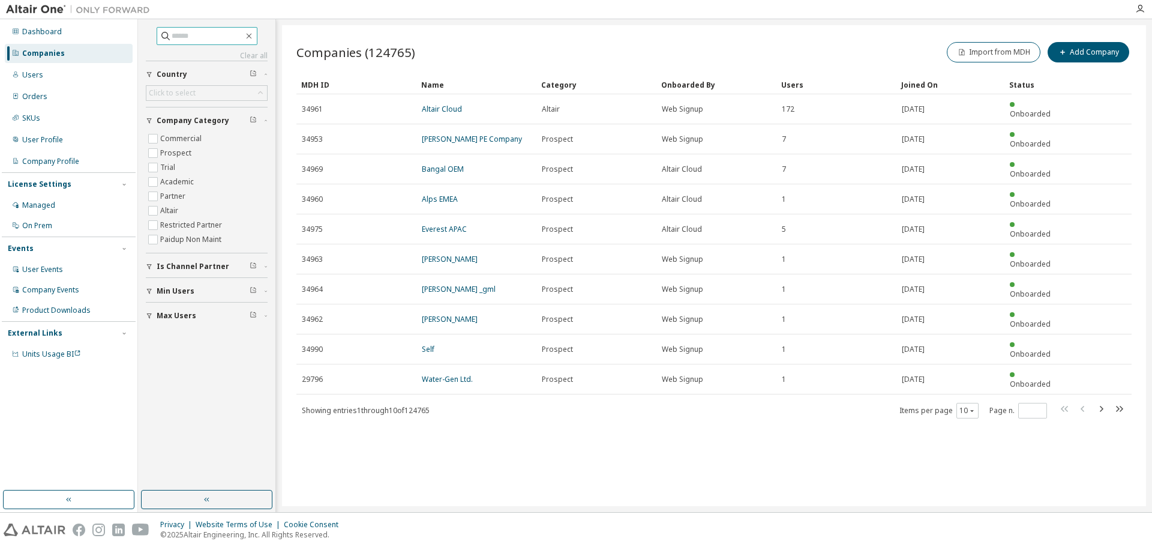
click at [199, 31] on input "text" at bounding box center [208, 36] width 72 height 12
type input "******"
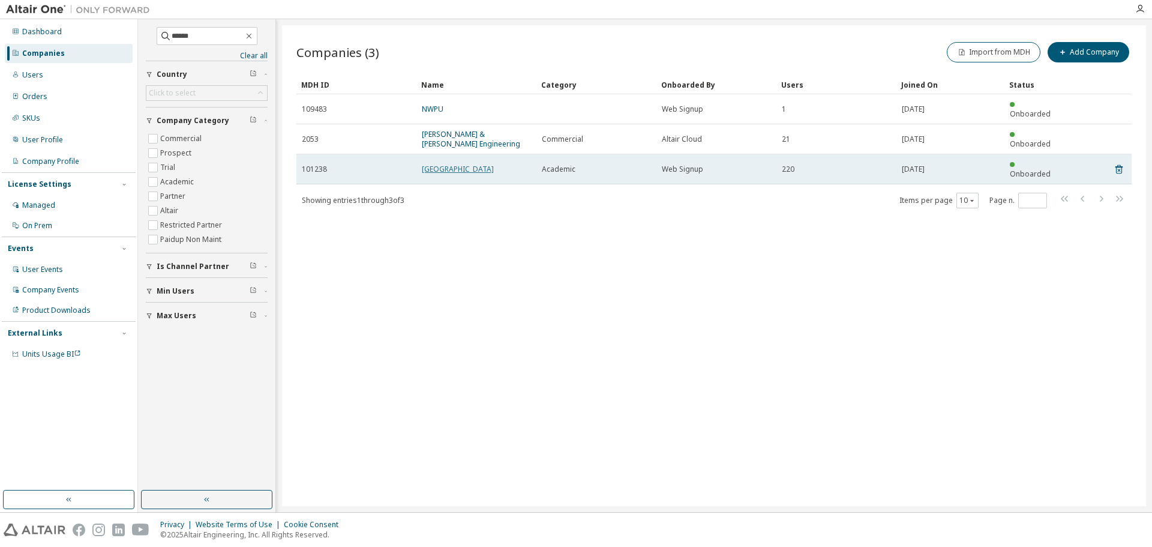
click at [449, 164] on link "University of Cordoba" at bounding box center [458, 169] width 72 height 10
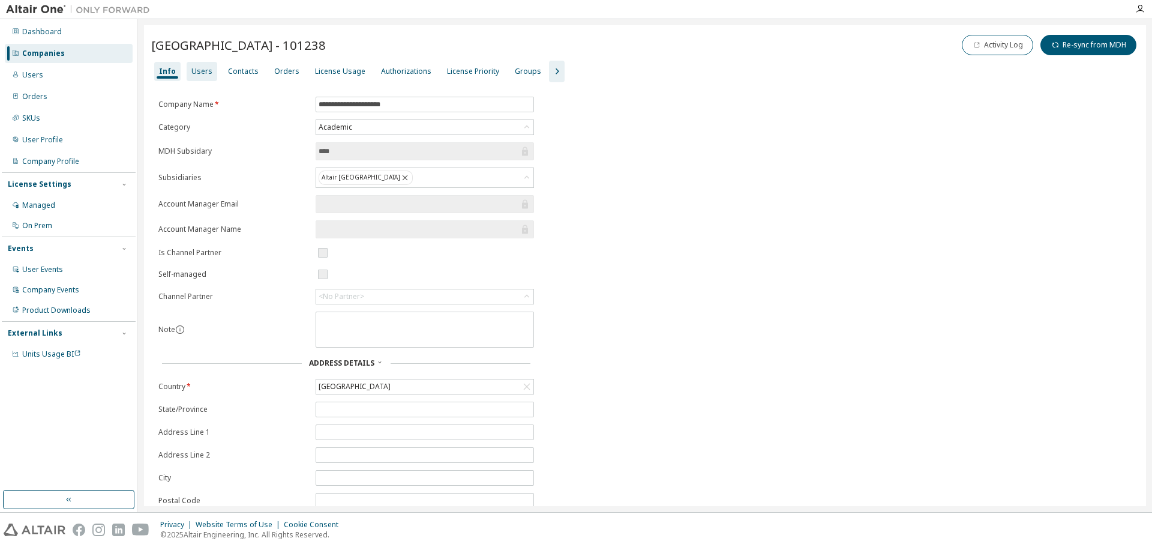
click at [204, 72] on div "Users" at bounding box center [201, 72] width 21 height 10
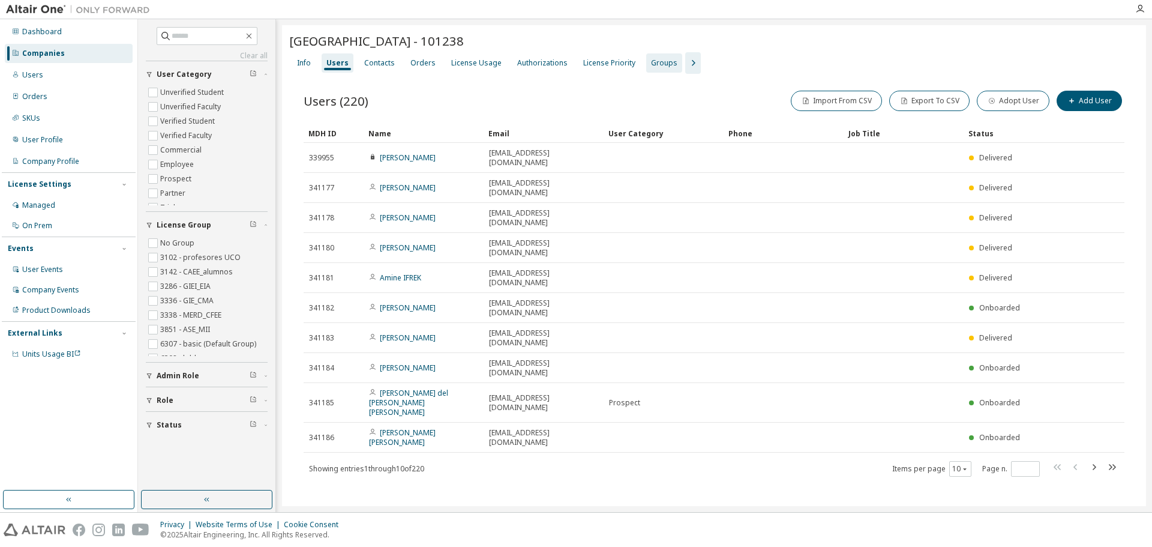
click at [651, 64] on div "Groups" at bounding box center [664, 63] width 26 height 10
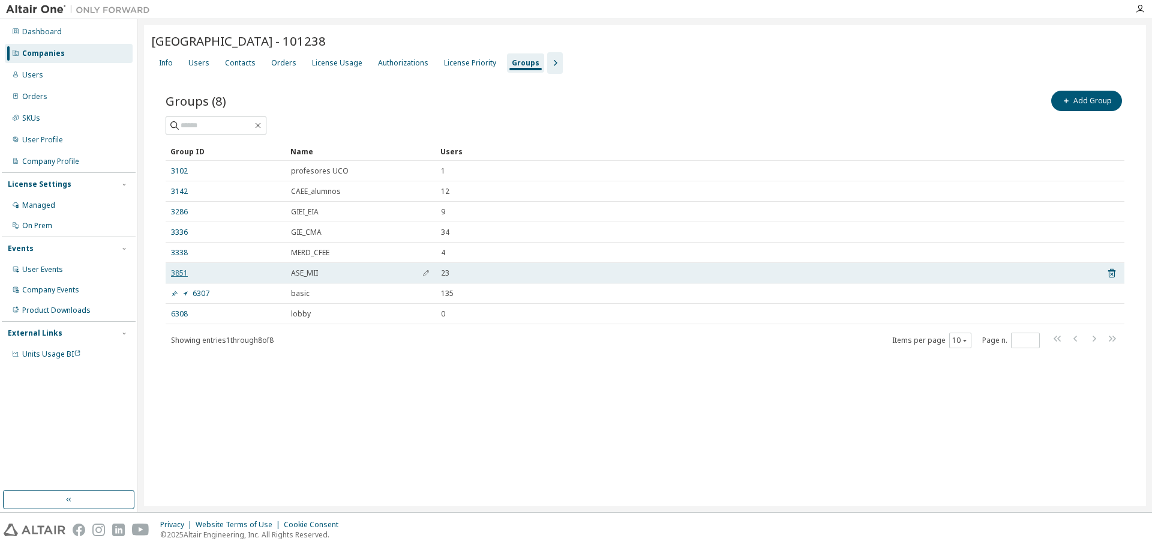
click at [178, 274] on link "3851" at bounding box center [179, 273] width 17 height 10
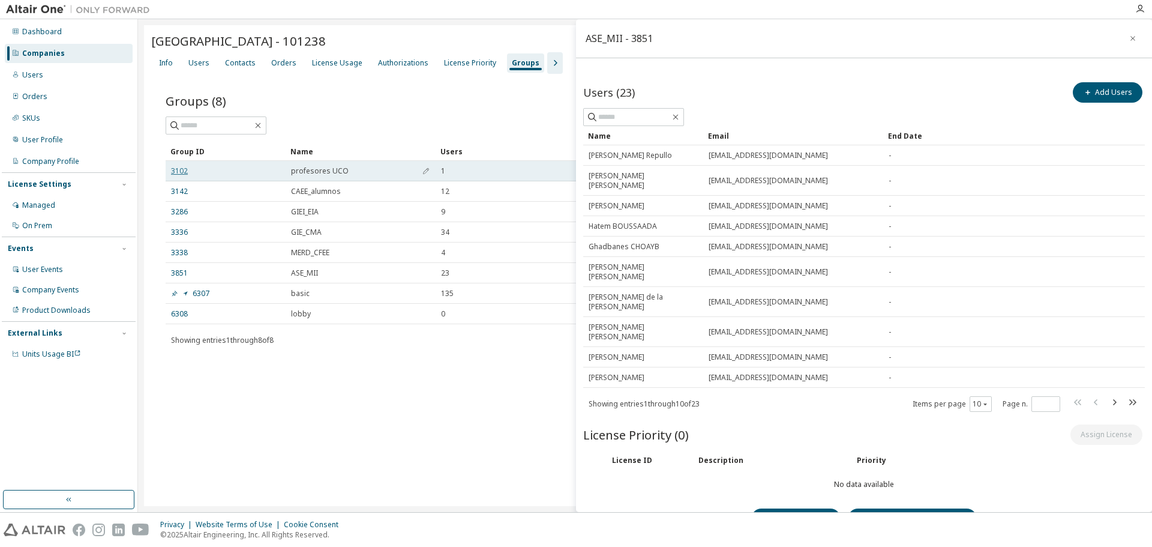
click at [187, 172] on link "3102" at bounding box center [179, 171] width 17 height 10
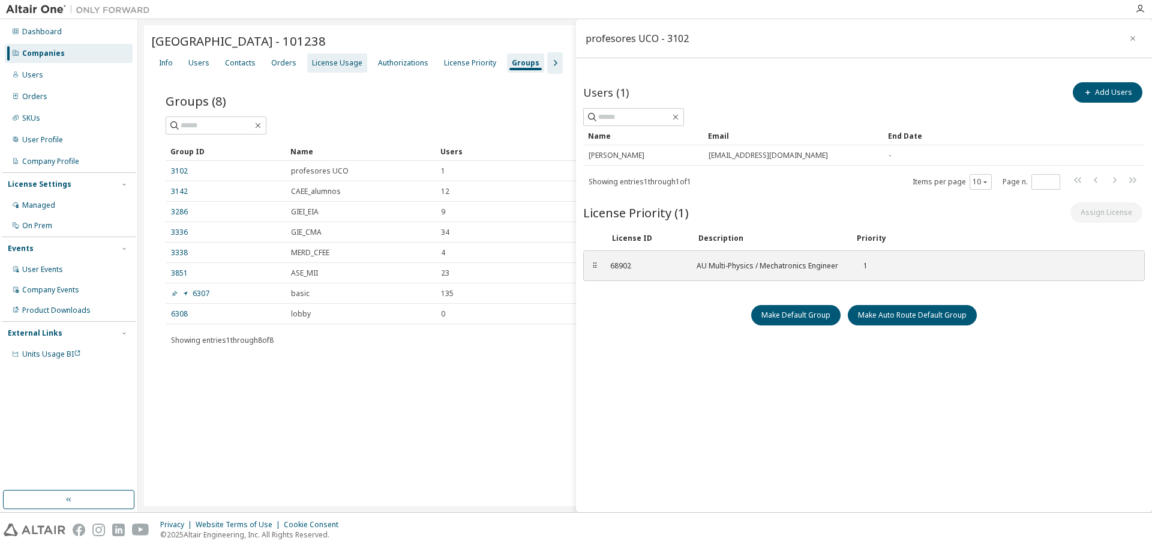
click at [332, 57] on div "License Usage" at bounding box center [337, 62] width 60 height 19
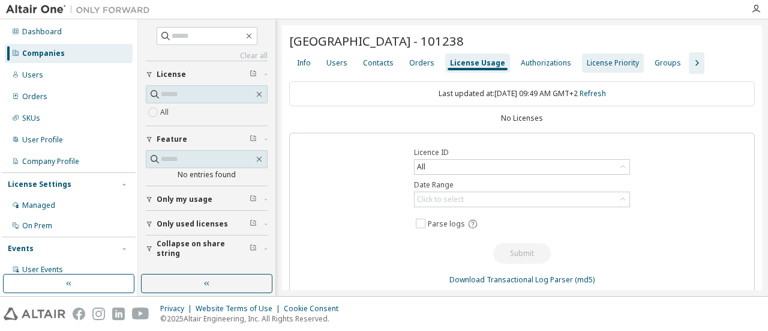
click at [600, 64] on div "License Priority" at bounding box center [613, 63] width 52 height 10
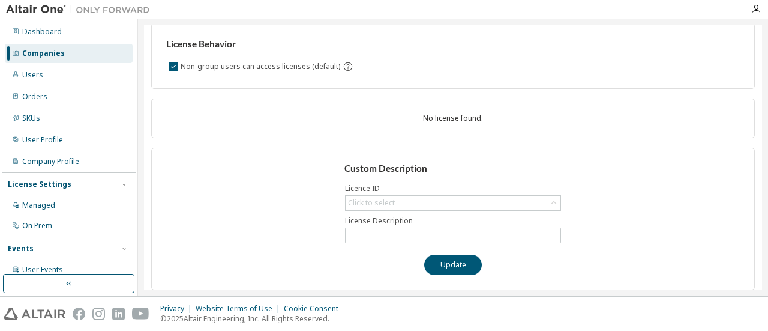
scroll to position [64, 0]
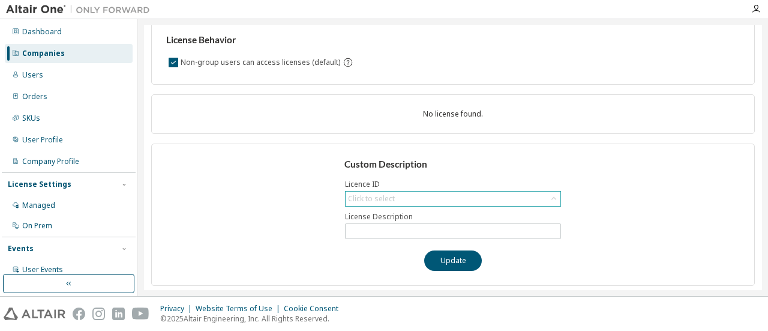
click at [403, 194] on div "Click to select" at bounding box center [453, 198] width 215 height 14
click at [328, 194] on div "Custom Description Licence ID Click to select License Description Update" at bounding box center [453, 214] width 604 height 142
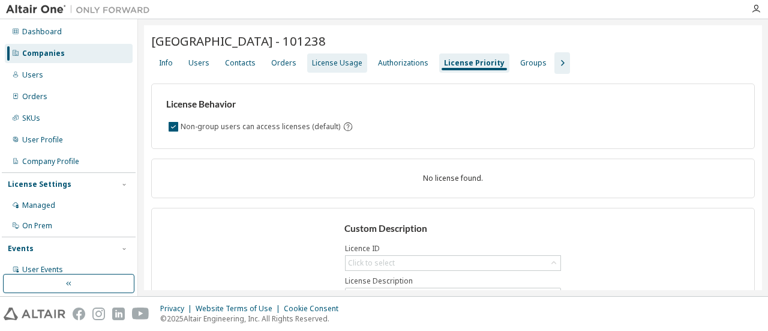
click at [325, 68] on div "License Usage" at bounding box center [337, 62] width 60 height 19
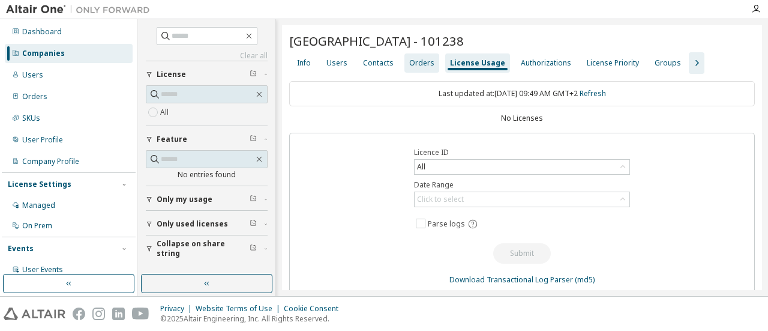
click at [420, 65] on div "Orders" at bounding box center [421, 63] width 25 height 10
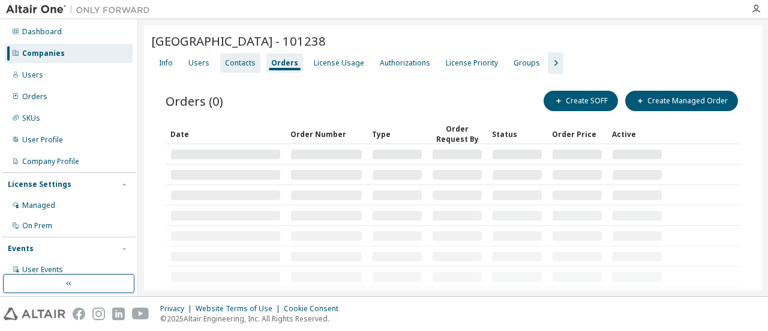
click at [238, 61] on div "Contacts" at bounding box center [240, 63] width 31 height 10
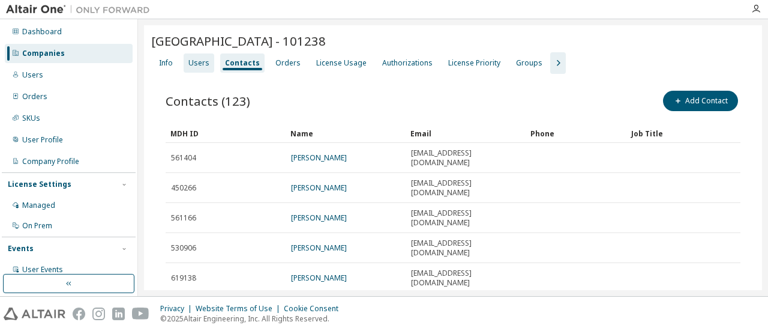
click at [194, 69] on div "Users" at bounding box center [199, 62] width 31 height 19
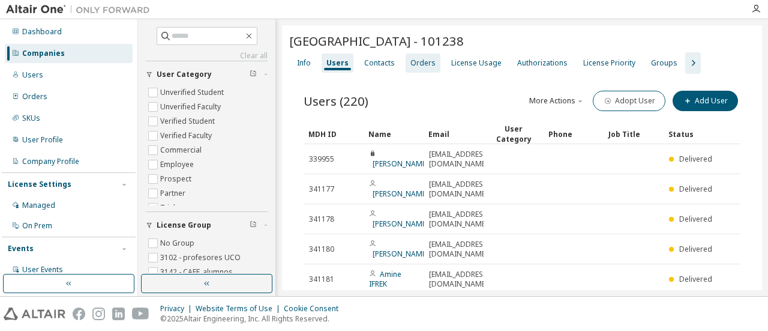
click at [425, 62] on div "Orders" at bounding box center [422, 63] width 25 height 10
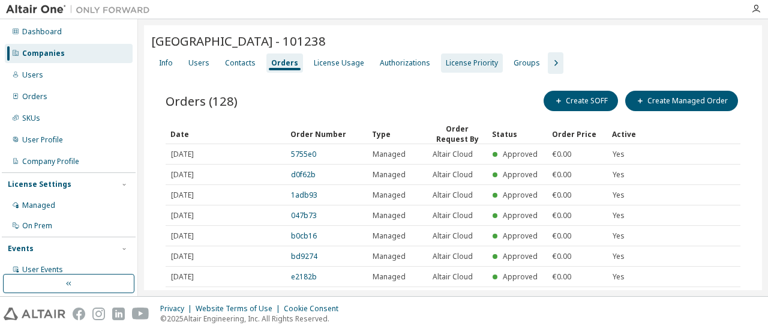
click at [458, 62] on div "License Priority" at bounding box center [472, 63] width 52 height 10
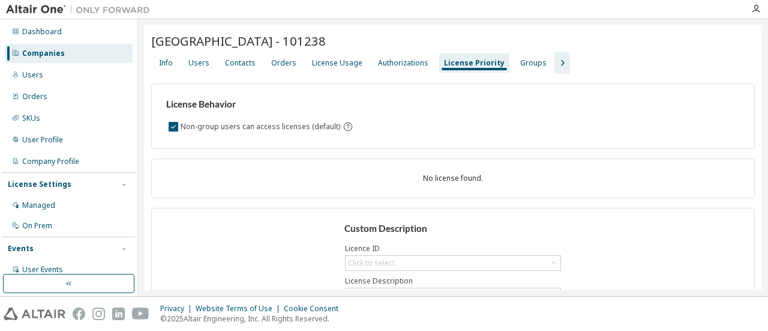
click at [561, 62] on icon "button" at bounding box center [563, 63] width 4 height 6
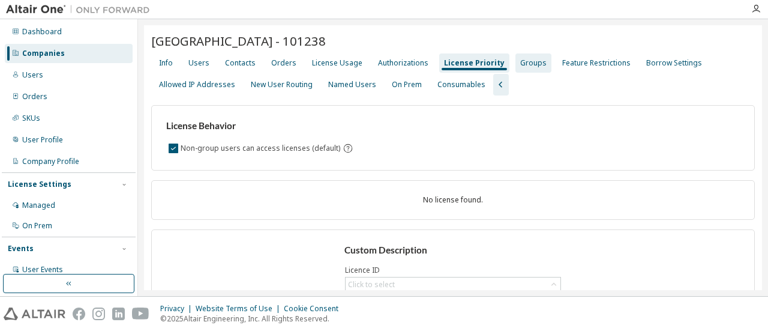
click at [520, 62] on div "Groups" at bounding box center [533, 63] width 26 height 10
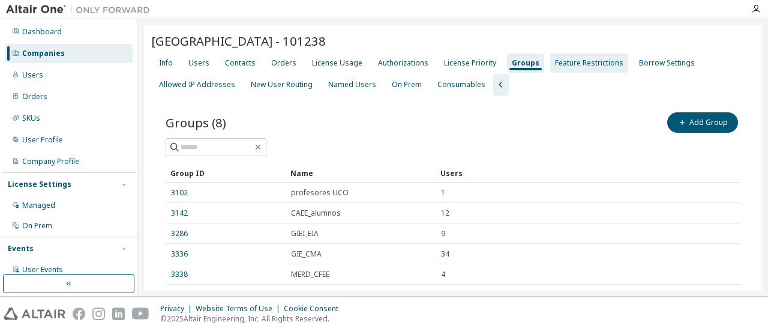
click at [557, 62] on div "Feature Restrictions" at bounding box center [589, 63] width 68 height 10
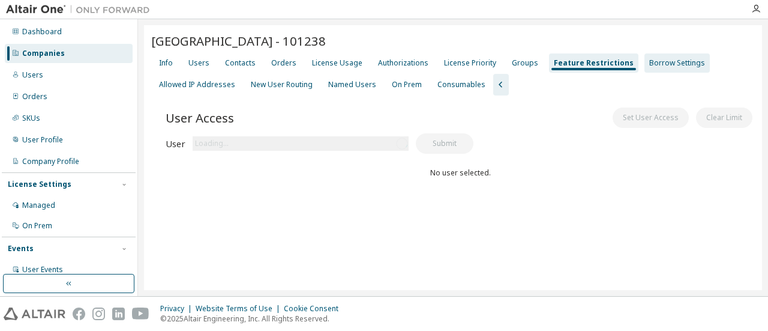
click at [644, 63] on div "Borrow Settings" at bounding box center [676, 62] width 65 height 19
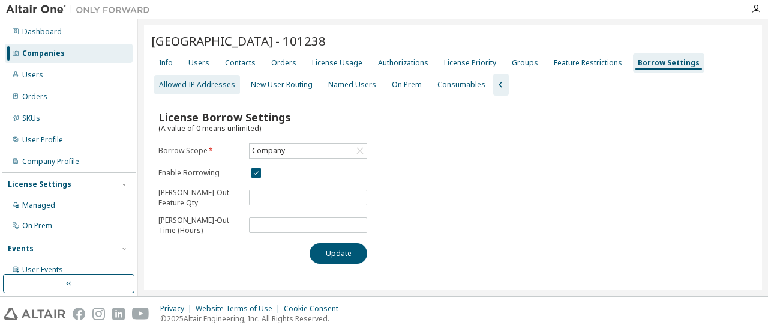
click at [219, 84] on div "Allowed IP Addresses" at bounding box center [197, 85] width 76 height 10
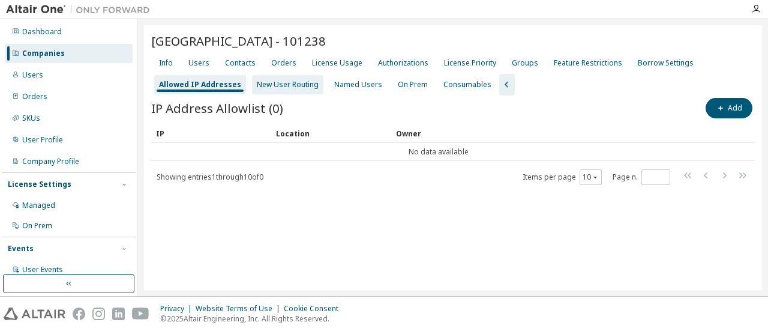
click at [296, 85] on div "New User Routing" at bounding box center [288, 85] width 62 height 10
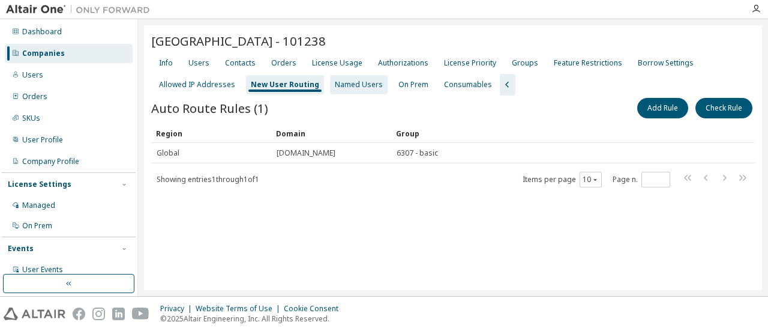
click at [350, 88] on div "Named Users" at bounding box center [359, 85] width 48 height 10
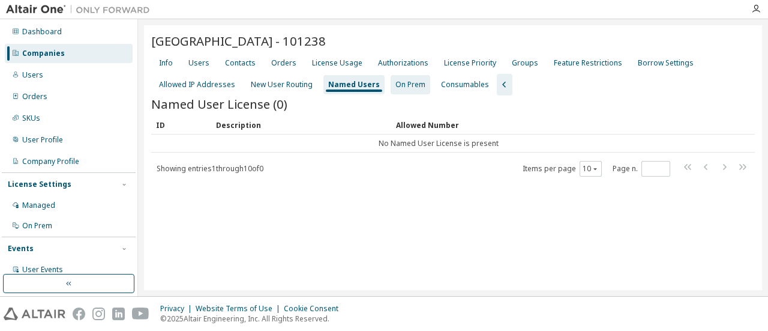
click at [397, 89] on div "On Prem" at bounding box center [411, 84] width 40 height 19
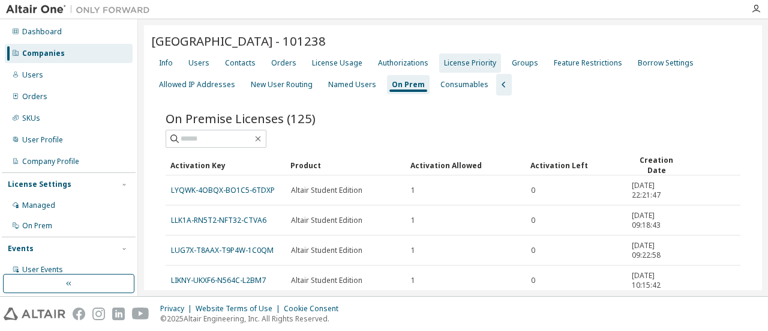
click at [463, 64] on div "License Priority" at bounding box center [470, 63] width 52 height 10
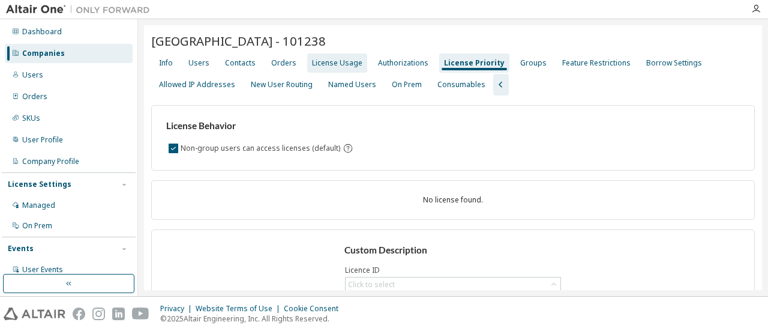
click at [330, 66] on div "License Usage" at bounding box center [337, 63] width 50 height 10
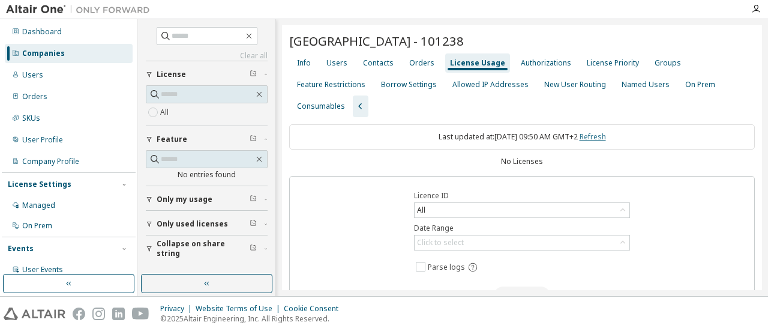
click at [601, 139] on link "Refresh" at bounding box center [593, 136] width 26 height 10
click at [655, 61] on div "Groups" at bounding box center [668, 63] width 26 height 10
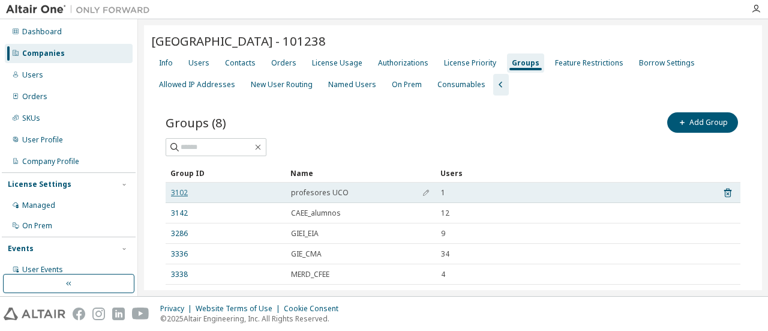
click at [178, 193] on link "3102" at bounding box center [179, 193] width 17 height 10
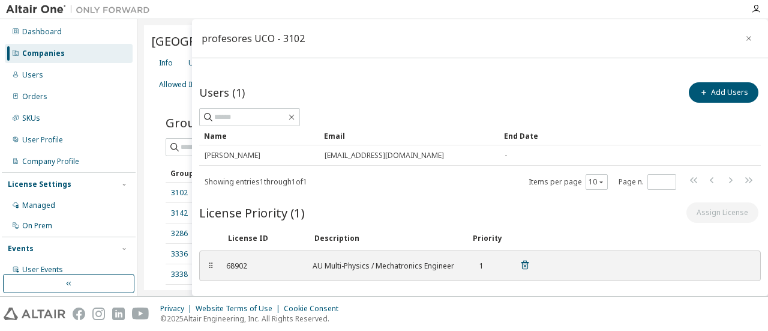
click at [412, 268] on div "68902 AU Multi-Physics / Mechatronics Engineer 1" at bounding box center [378, 266] width 319 height 20
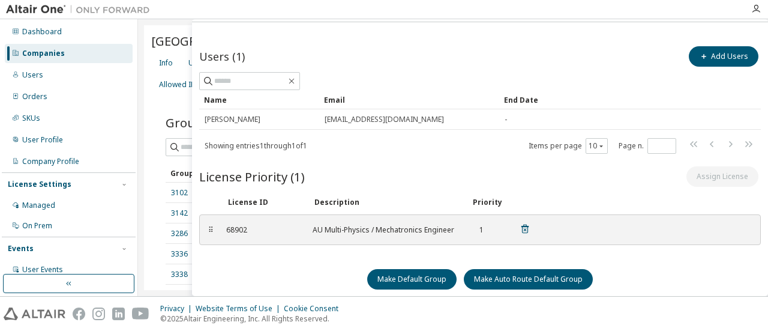
click at [213, 230] on div "⠿" at bounding box center [210, 230] width 7 height 10
click at [281, 240] on div "⠿ 68902 AU Multi-Physics / Mechatronics Engineer 1" at bounding box center [480, 229] width 562 height 31
click at [402, 164] on div "License Priority (1) Assign License" at bounding box center [480, 176] width 562 height 25
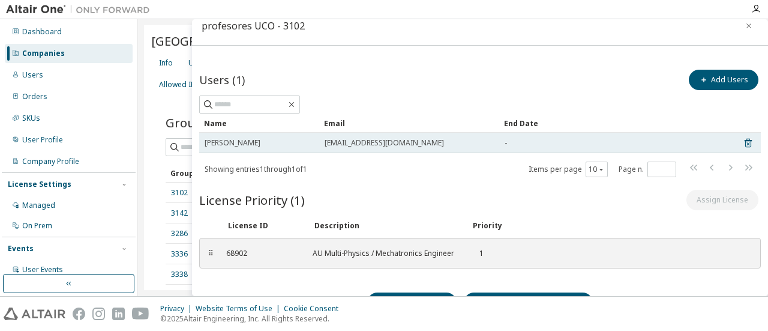
scroll to position [0, 0]
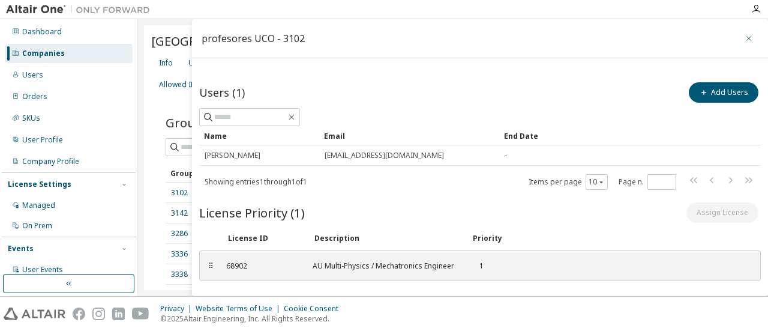
click at [745, 39] on icon "button" at bounding box center [749, 39] width 8 height 10
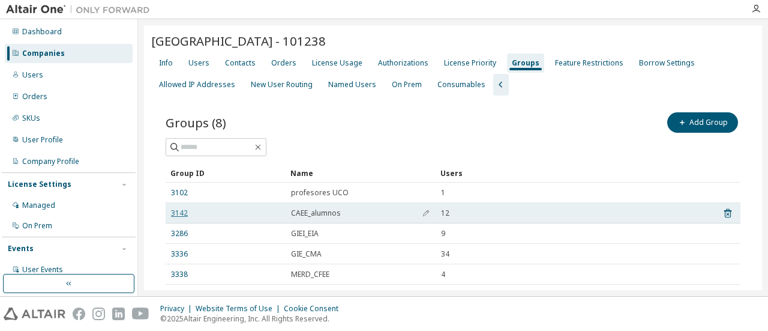
click at [174, 208] on link "3142" at bounding box center [179, 213] width 17 height 10
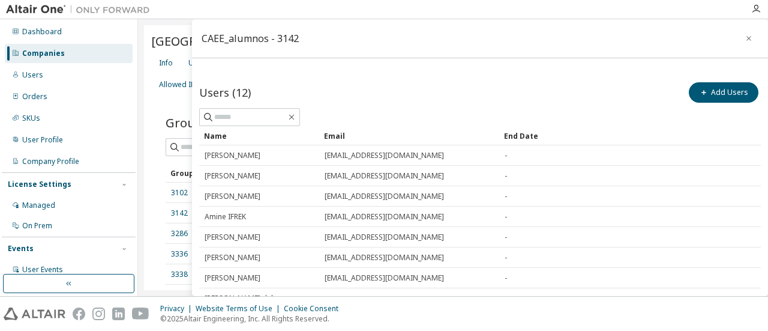
drag, startPoint x: 325, startPoint y: 74, endPoint x: 398, endPoint y: 56, distance: 76.0
click at [745, 37] on icon "button" at bounding box center [749, 39] width 8 height 10
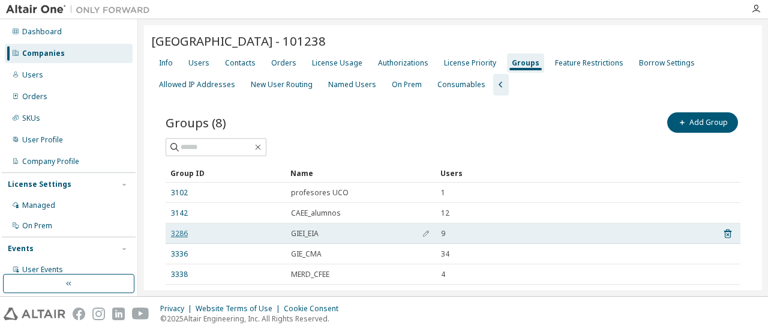
click at [179, 233] on link "3286" at bounding box center [179, 234] width 17 height 10
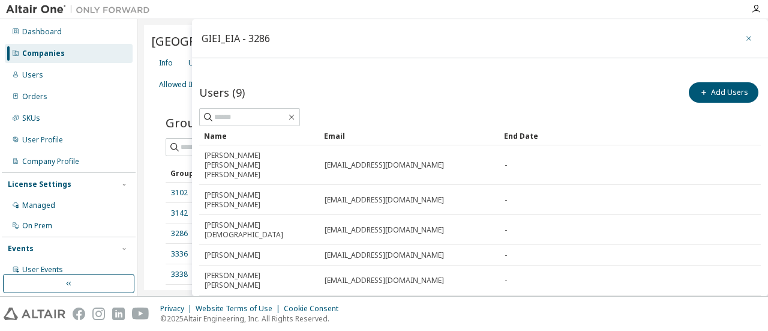
click at [745, 40] on icon "button" at bounding box center [749, 39] width 8 height 10
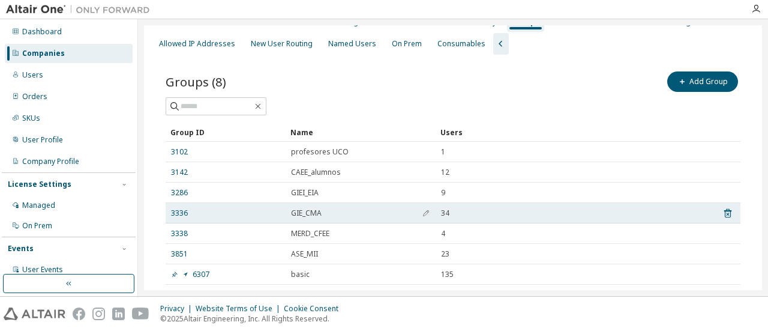
scroll to position [60, 0]
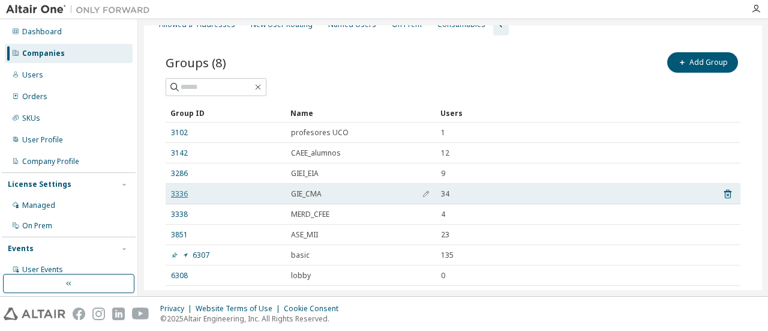
click at [176, 196] on link "3336" at bounding box center [179, 194] width 17 height 10
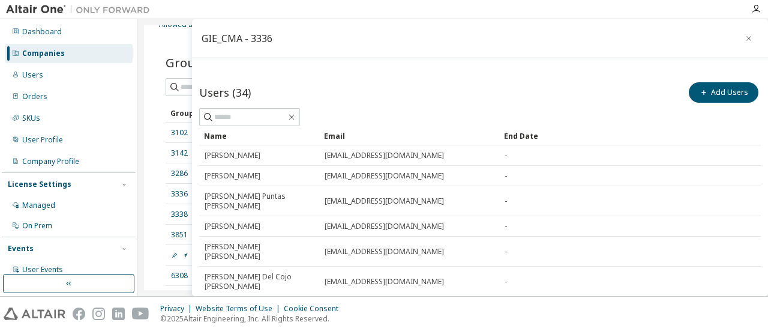
scroll to position [202, 0]
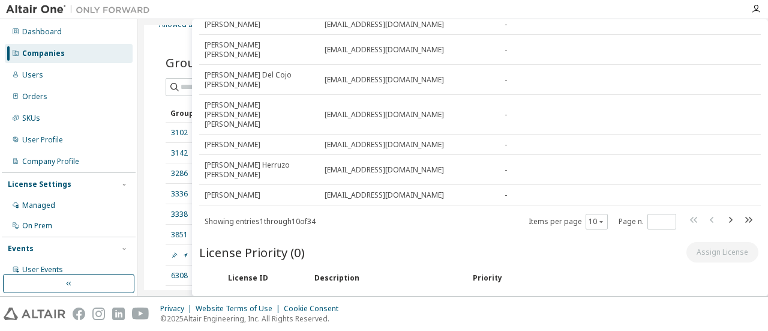
click at [344, 240] on div "Users (34) Add Users Clear Load Save Save As Field Operator Value Select filter…" at bounding box center [480, 117] width 562 height 478
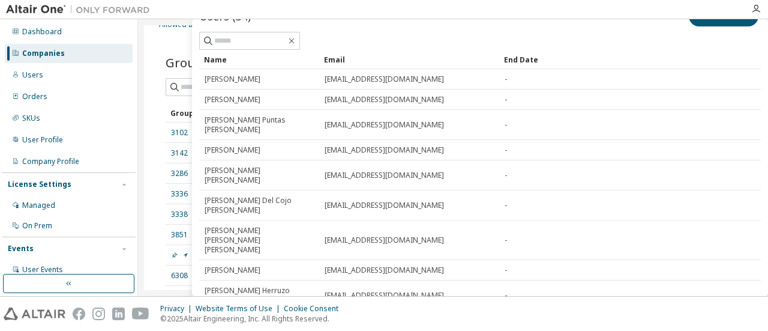
scroll to position [0, 0]
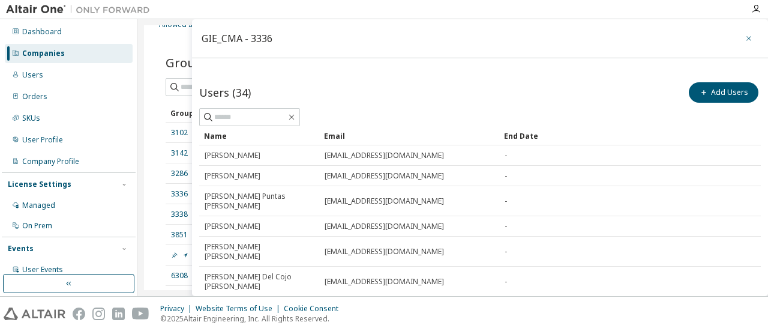
click at [747, 38] on icon "button" at bounding box center [749, 38] width 5 height 5
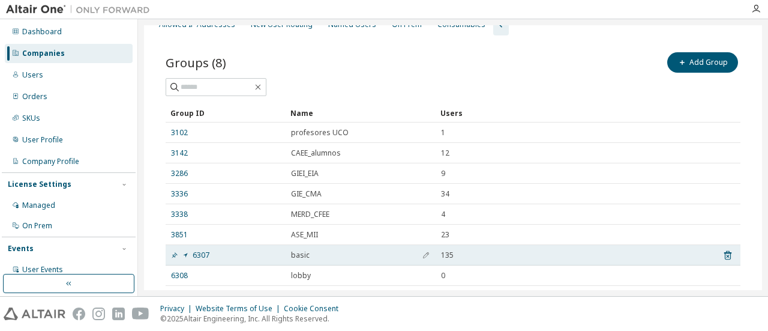
click at [304, 261] on td "basic" at bounding box center [361, 255] width 150 height 20
click at [296, 253] on span "basic" at bounding box center [300, 255] width 19 height 10
click at [190, 253] on link "6307" at bounding box center [190, 255] width 38 height 10
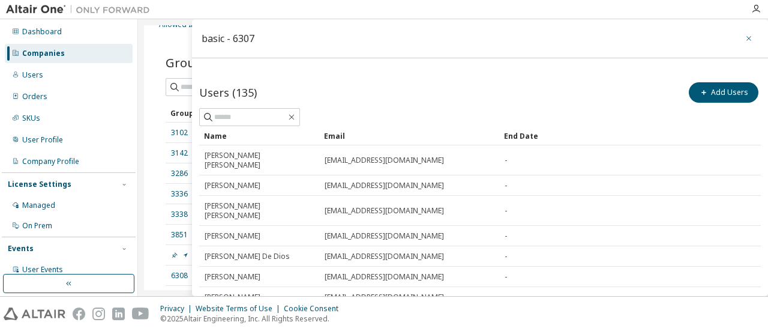
click at [745, 38] on icon "button" at bounding box center [749, 39] width 8 height 10
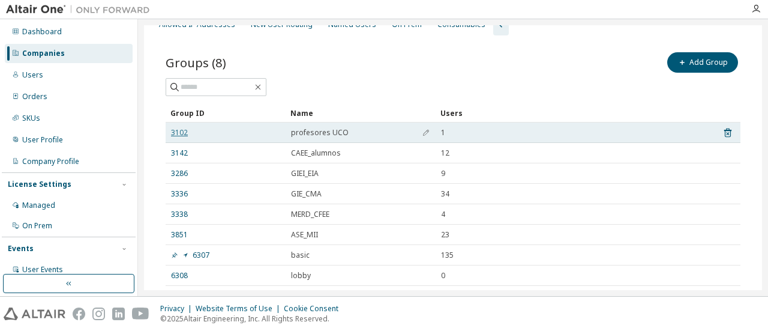
click at [185, 130] on link "3102" at bounding box center [179, 133] width 17 height 10
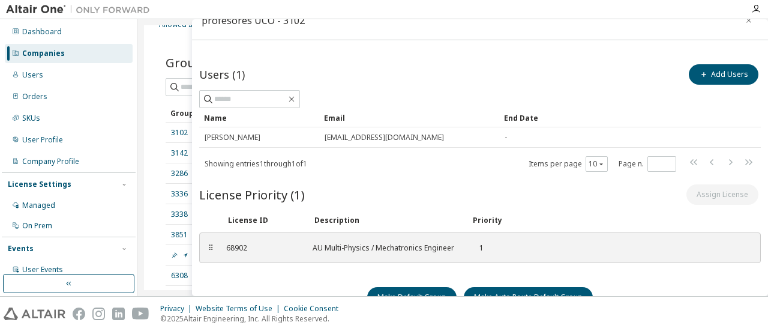
scroll to position [36, 0]
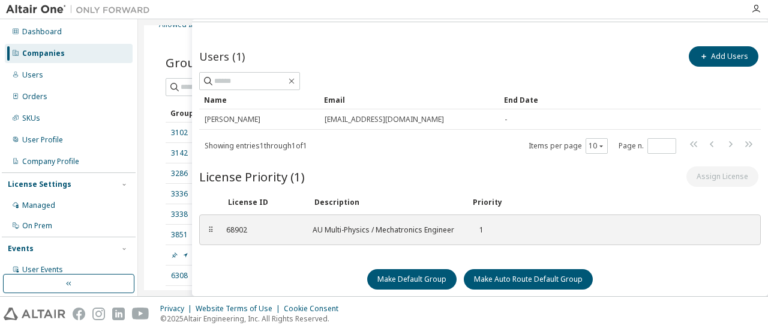
click at [388, 194] on div "License ID Description Priority" at bounding box center [480, 202] width 562 height 20
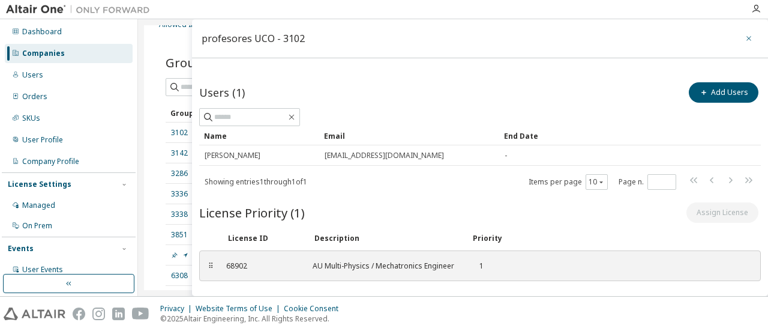
click at [745, 36] on icon "button" at bounding box center [749, 39] width 8 height 10
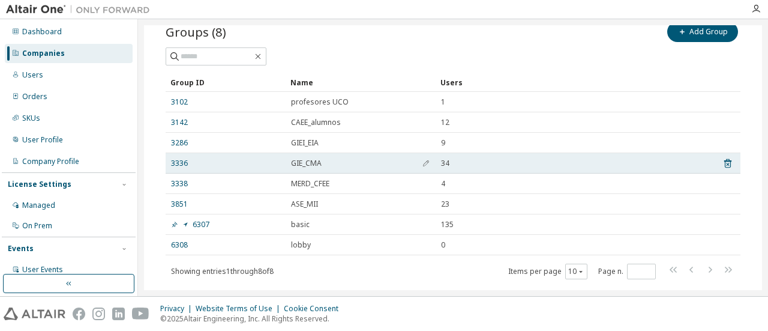
scroll to position [118, 0]
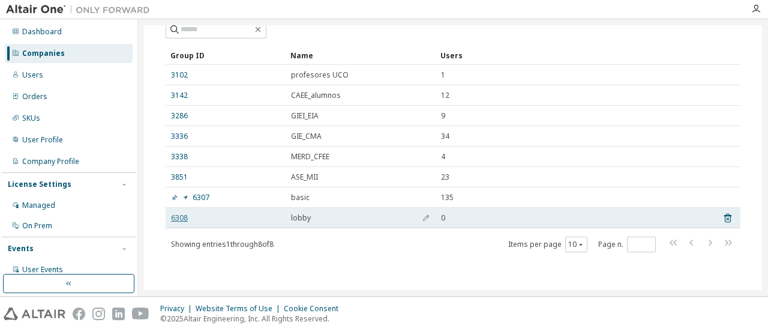
click at [180, 215] on link "6308" at bounding box center [179, 218] width 17 height 10
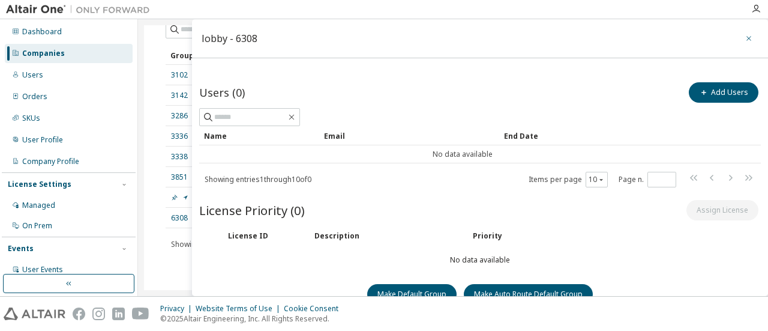
click at [747, 39] on icon "button" at bounding box center [749, 38] width 5 height 5
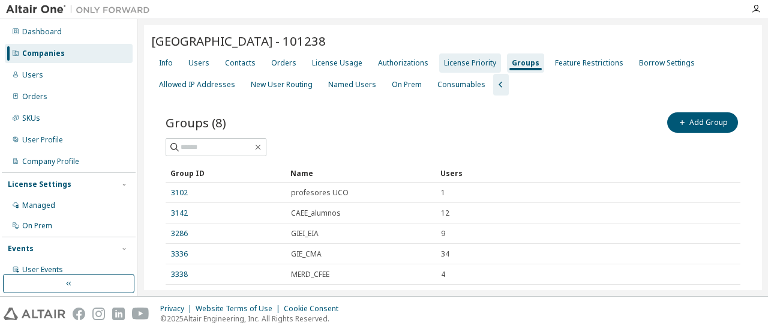
click at [444, 62] on div "License Priority" at bounding box center [470, 63] width 52 height 10
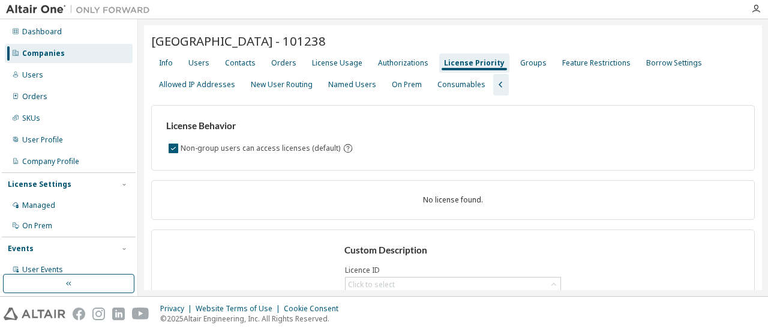
scroll to position [60, 0]
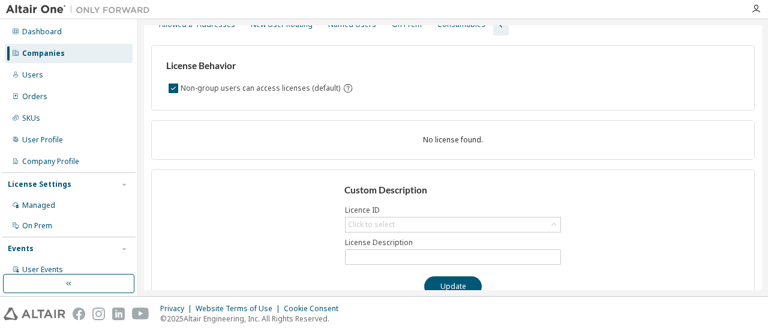
click at [434, 139] on div "No license found." at bounding box center [453, 140] width 574 height 10
click at [406, 225] on div "Click to select" at bounding box center [453, 224] width 215 height 14
click at [363, 192] on h3 "Custom Description" at bounding box center [453, 190] width 218 height 12
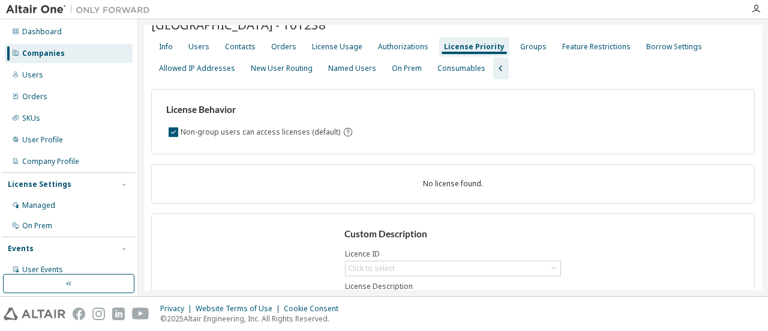
scroll to position [0, 0]
